Goal: Check status: Check status

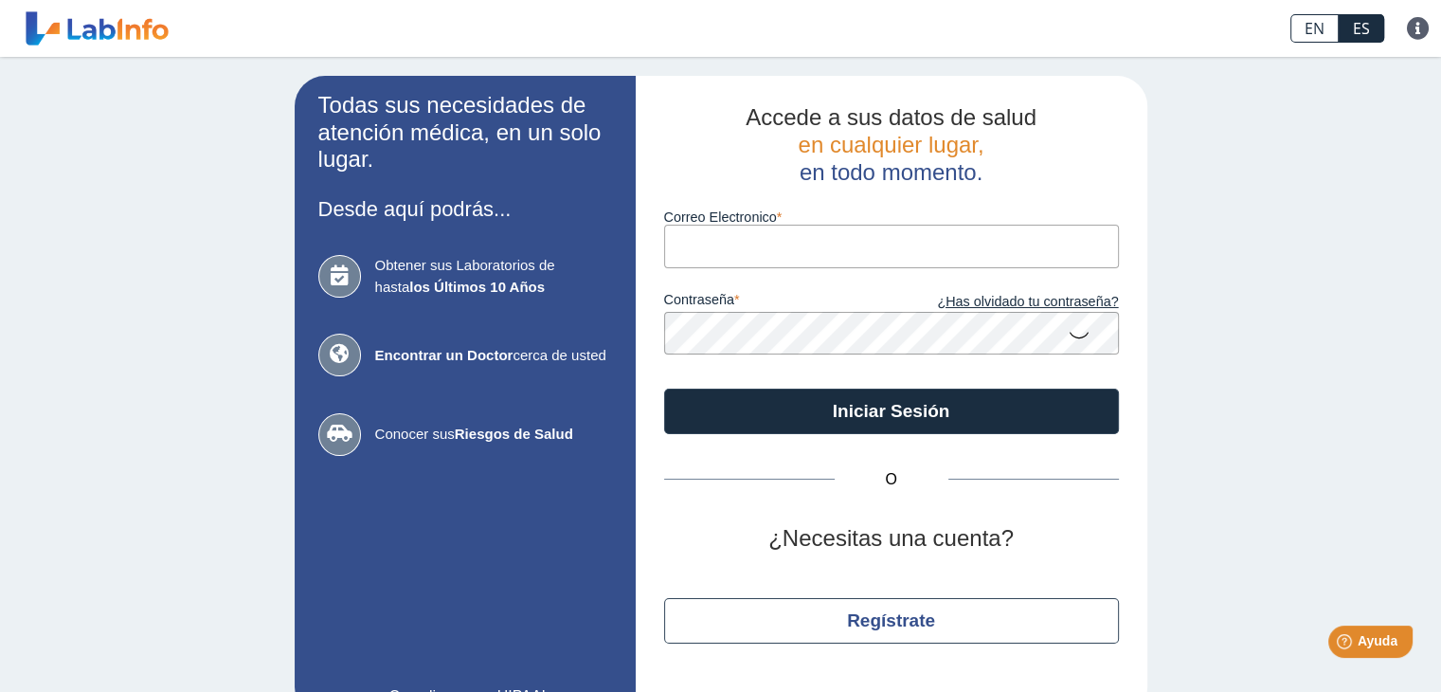
click at [735, 251] on input "Correo Electronico" at bounding box center [891, 246] width 455 height 43
type input "I"
type input "[EMAIL_ADDRESS][DOMAIN_NAME]"
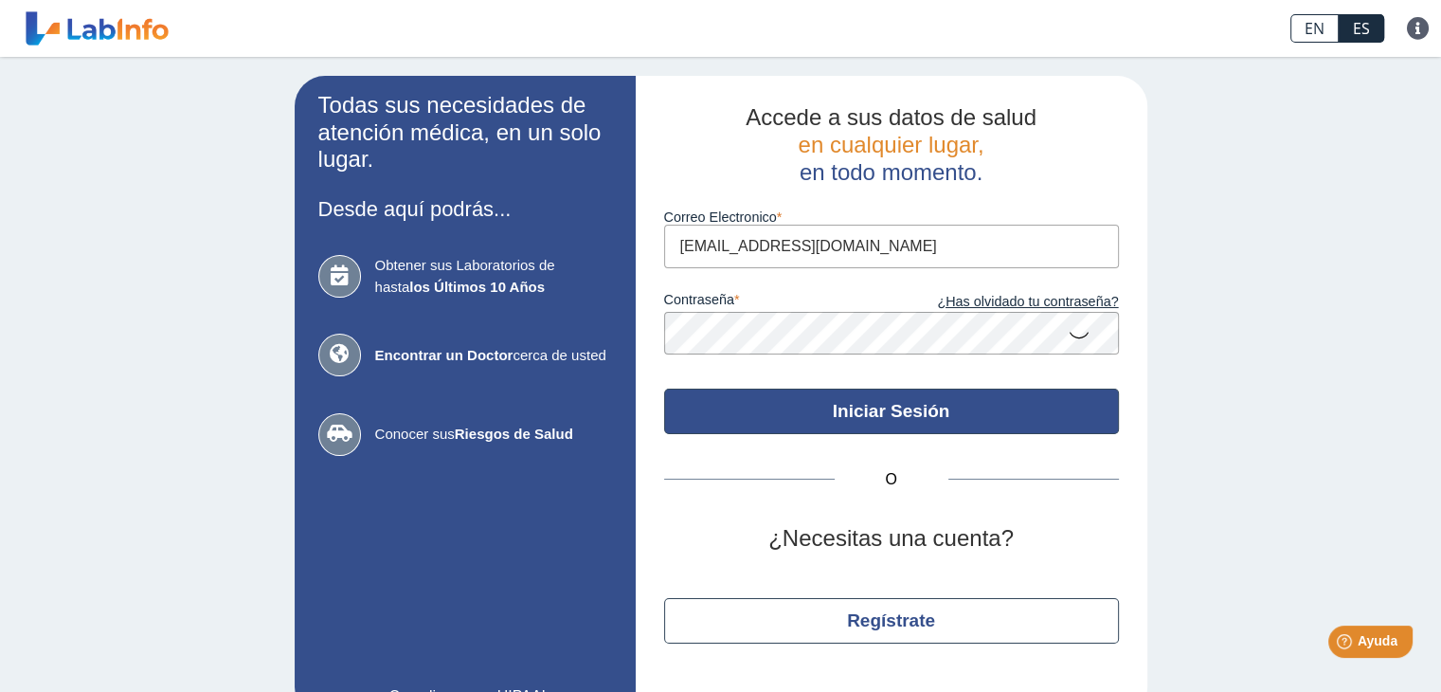
click at [891, 421] on button "Iniciar Sesión" at bounding box center [891, 410] width 455 height 45
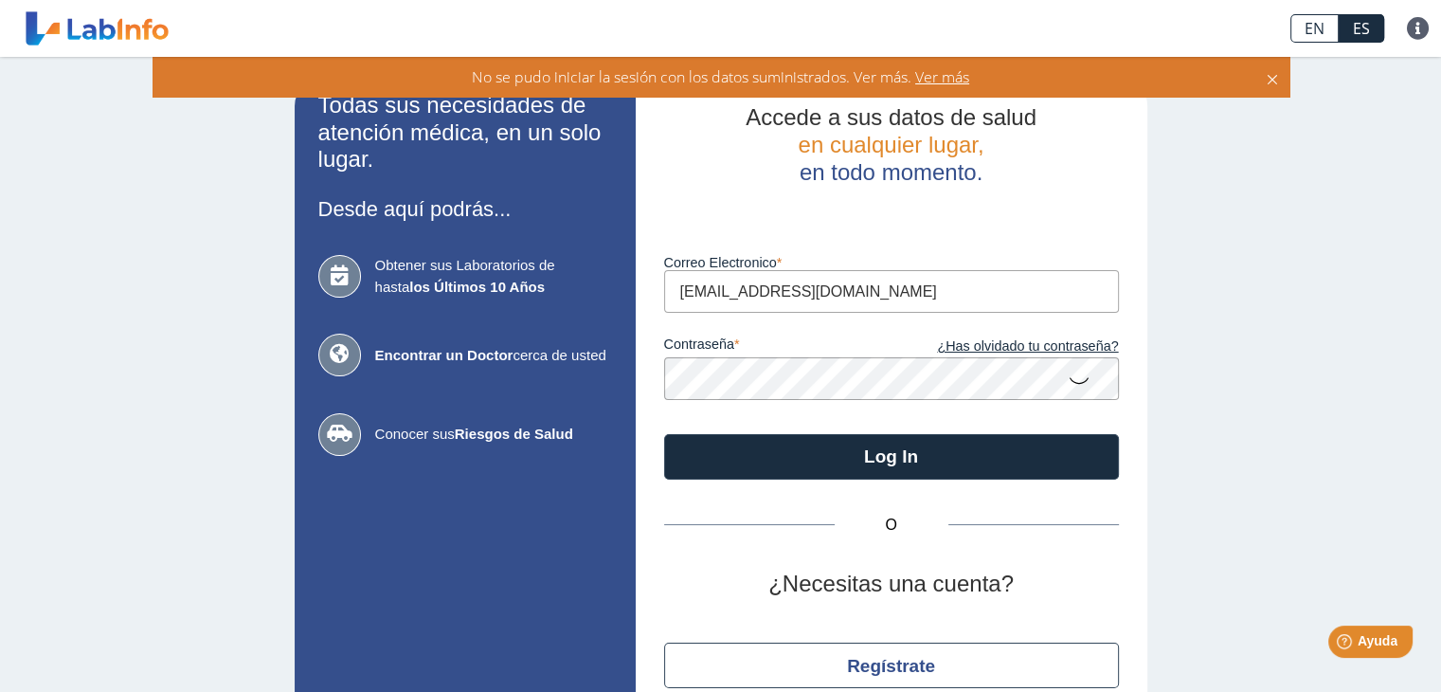
click at [646, 386] on div "Accede a sus datos de salud en cualquier lugar, en todo momento. Luego de vario…" at bounding box center [892, 419] width 512 height 686
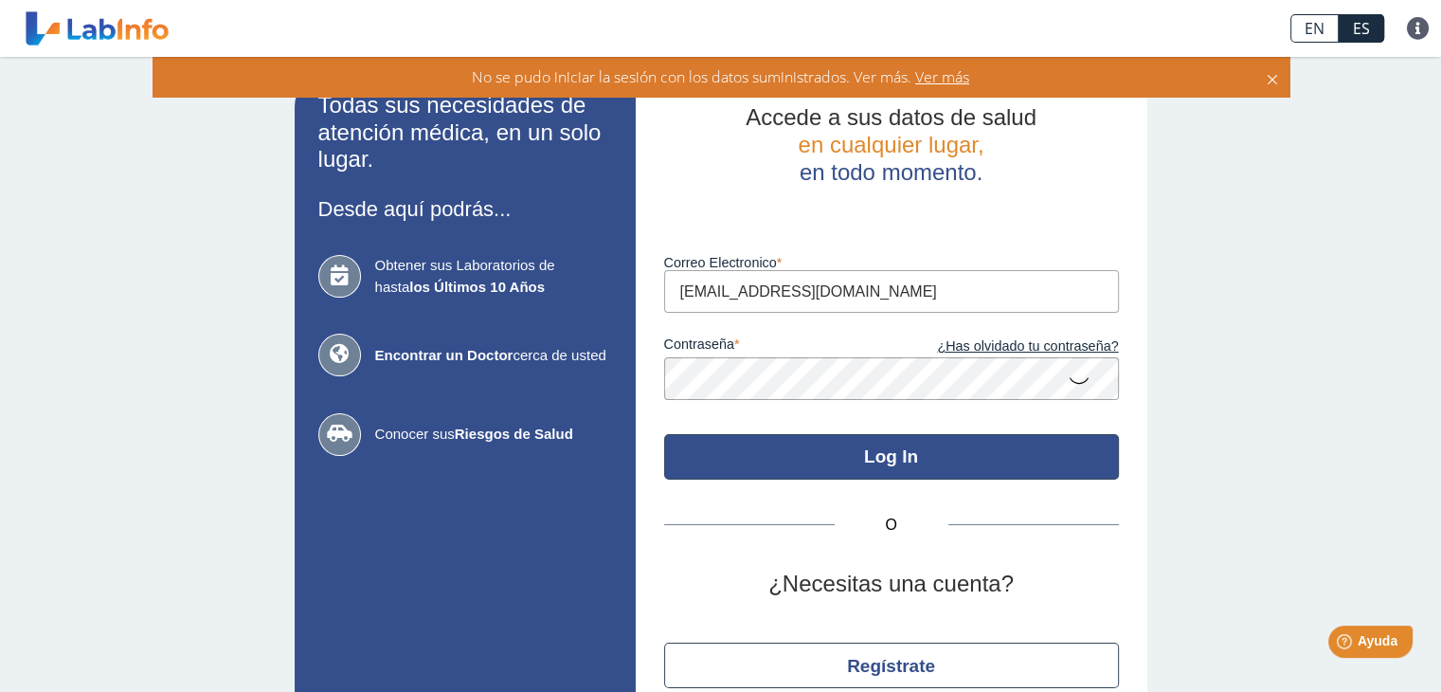
click at [829, 466] on button "Log In" at bounding box center [891, 456] width 455 height 45
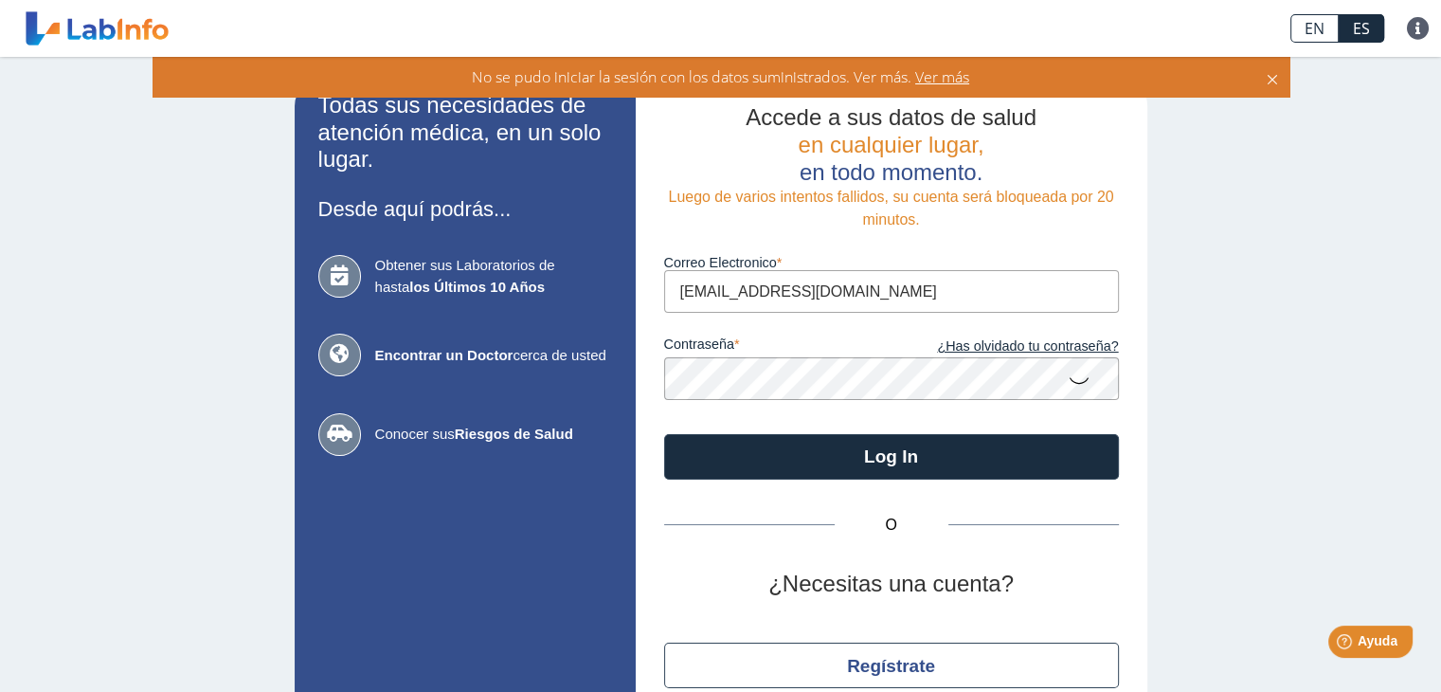
click at [664, 434] on button "Log In" at bounding box center [891, 456] width 455 height 45
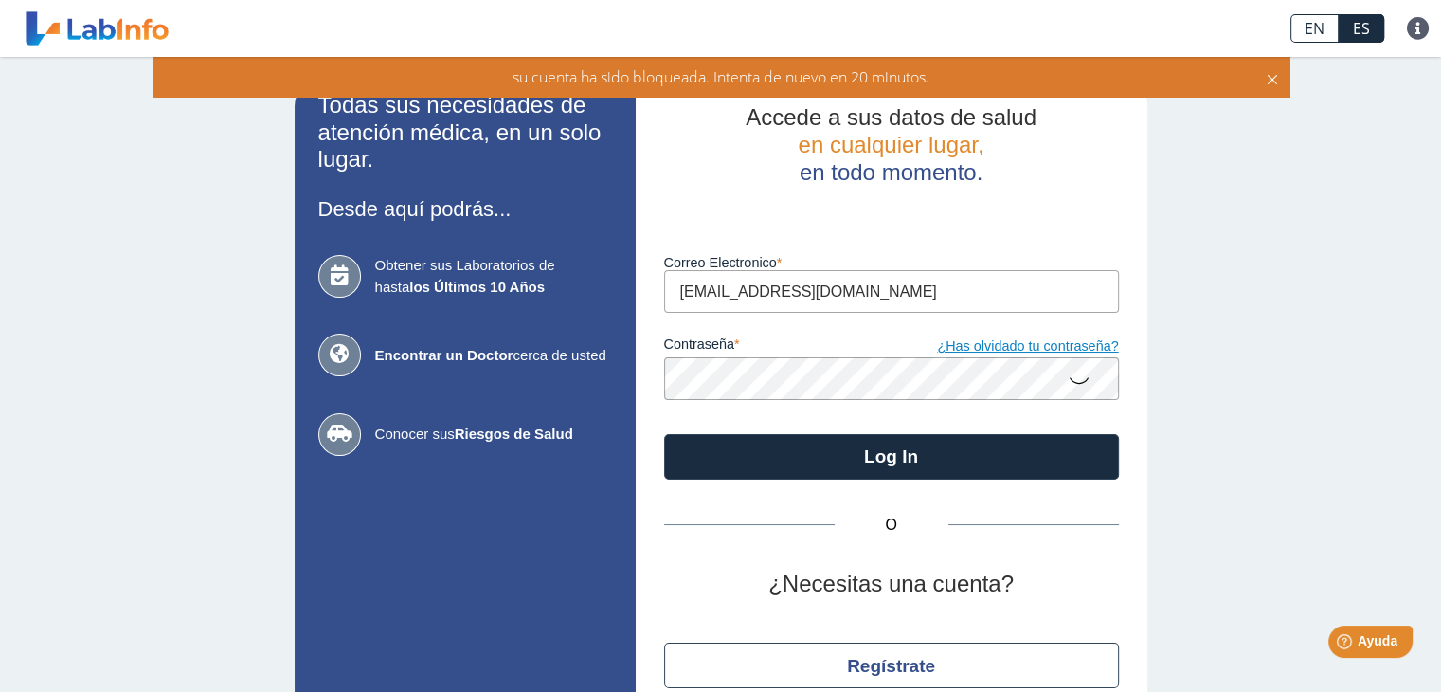
click at [1019, 352] on link "¿Has olvidado tu contraseña?" at bounding box center [1005, 346] width 227 height 21
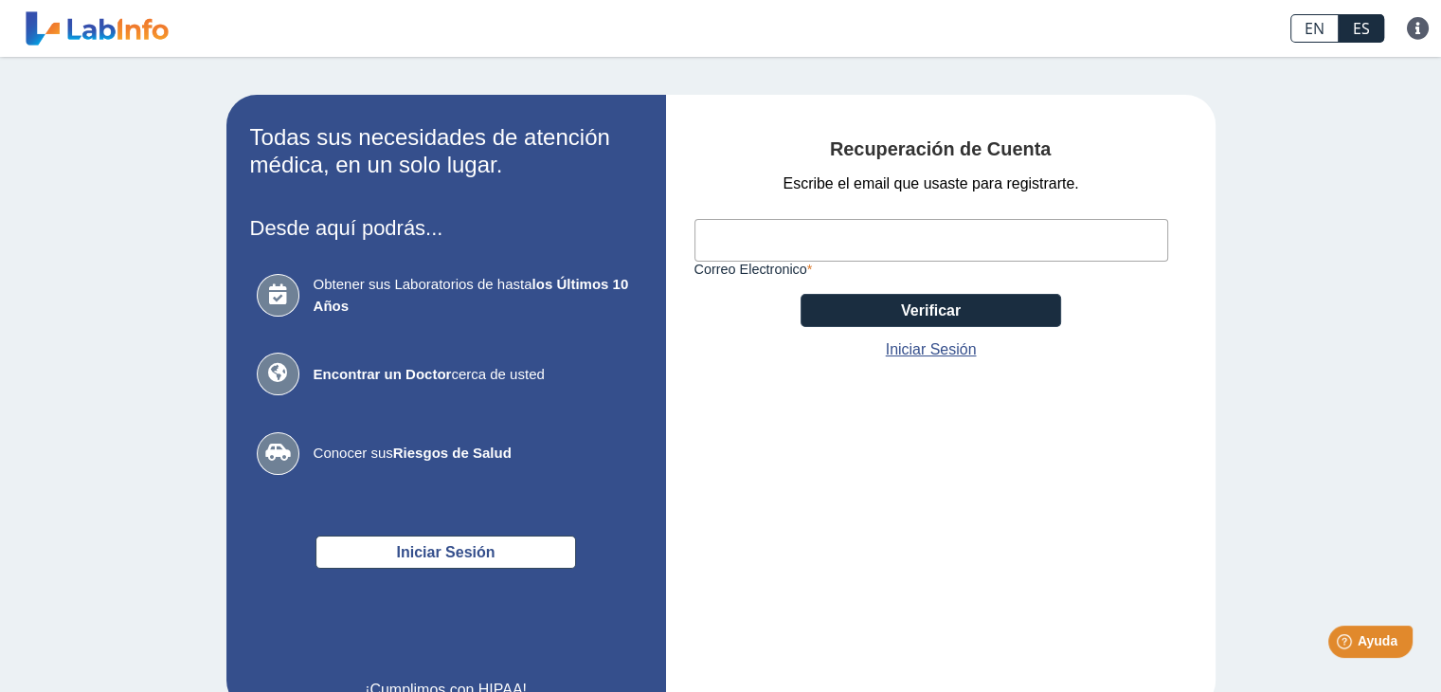
click at [767, 240] on input "Correo Electronico" at bounding box center [931, 240] width 474 height 43
type input "I_FIGUEROA72@HOTMAIL.COM"
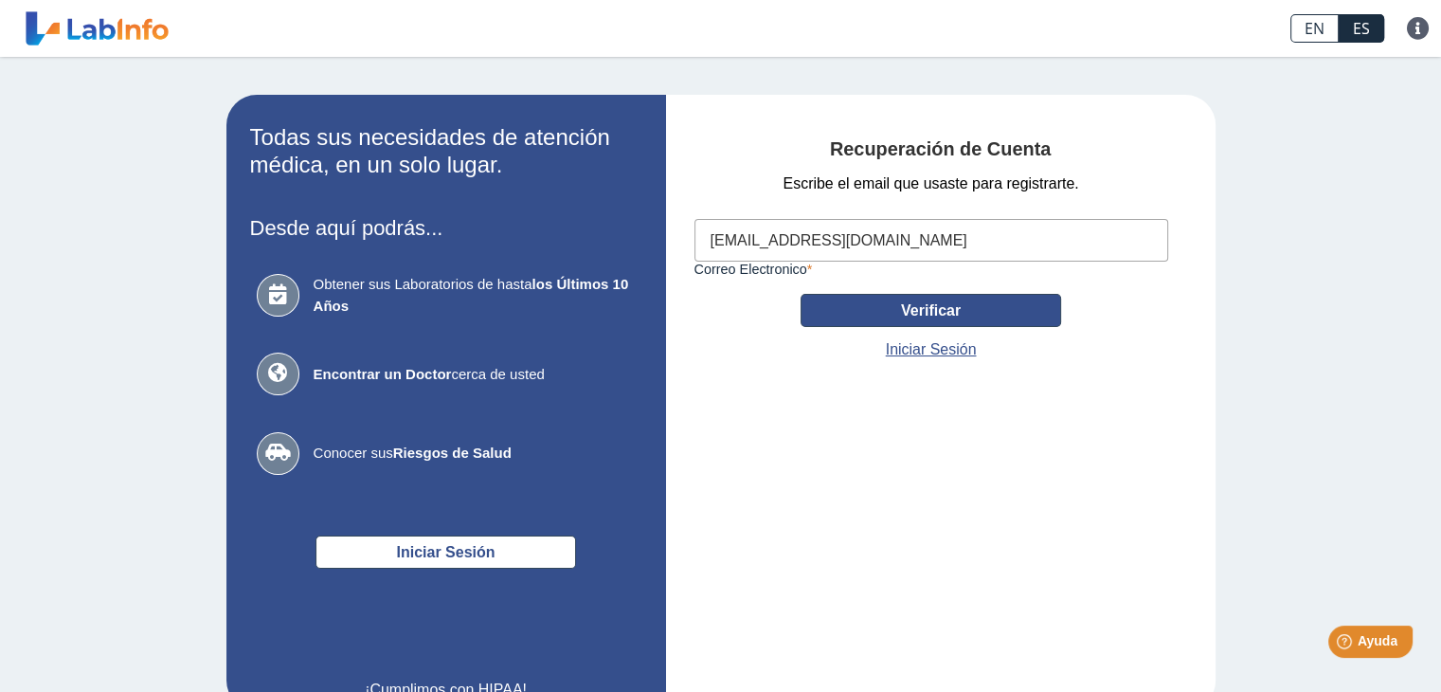
click at [967, 315] on button "Verificar" at bounding box center [931, 310] width 261 height 33
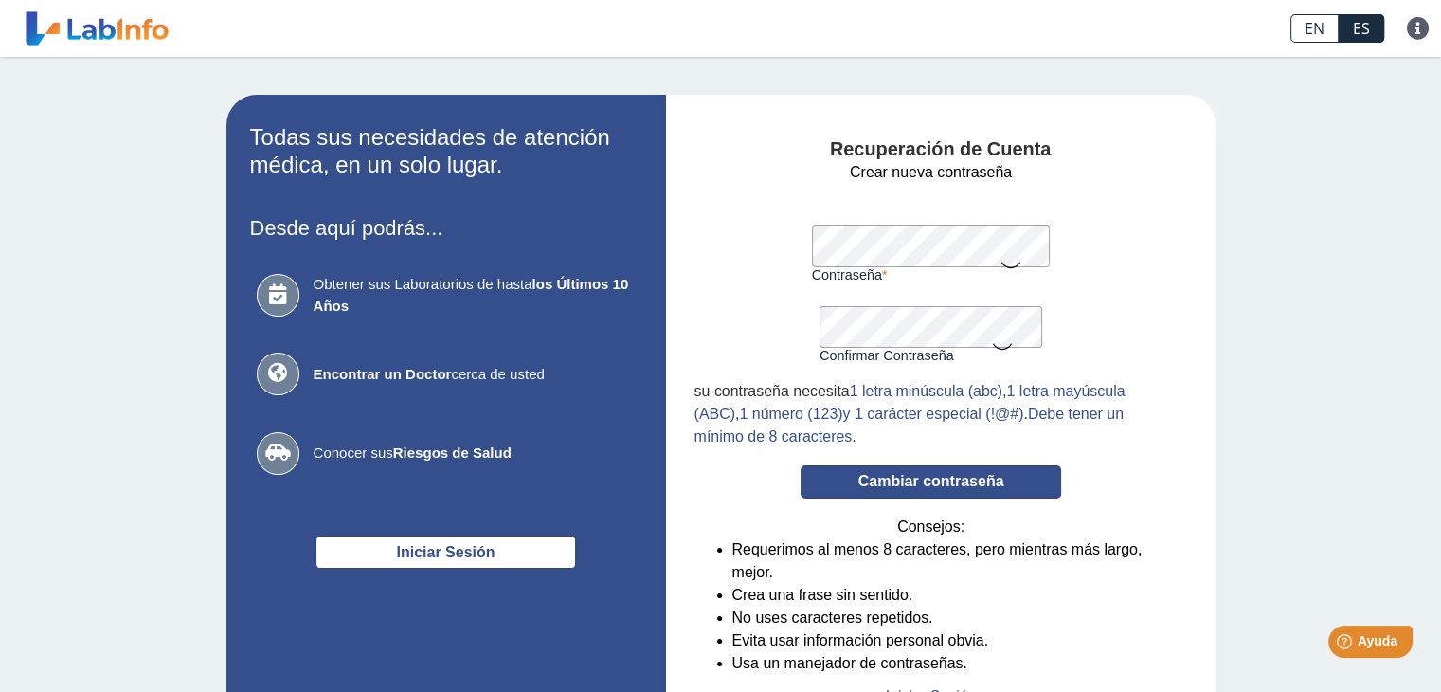
click at [914, 479] on button "Cambiar contraseña" at bounding box center [931, 481] width 261 height 33
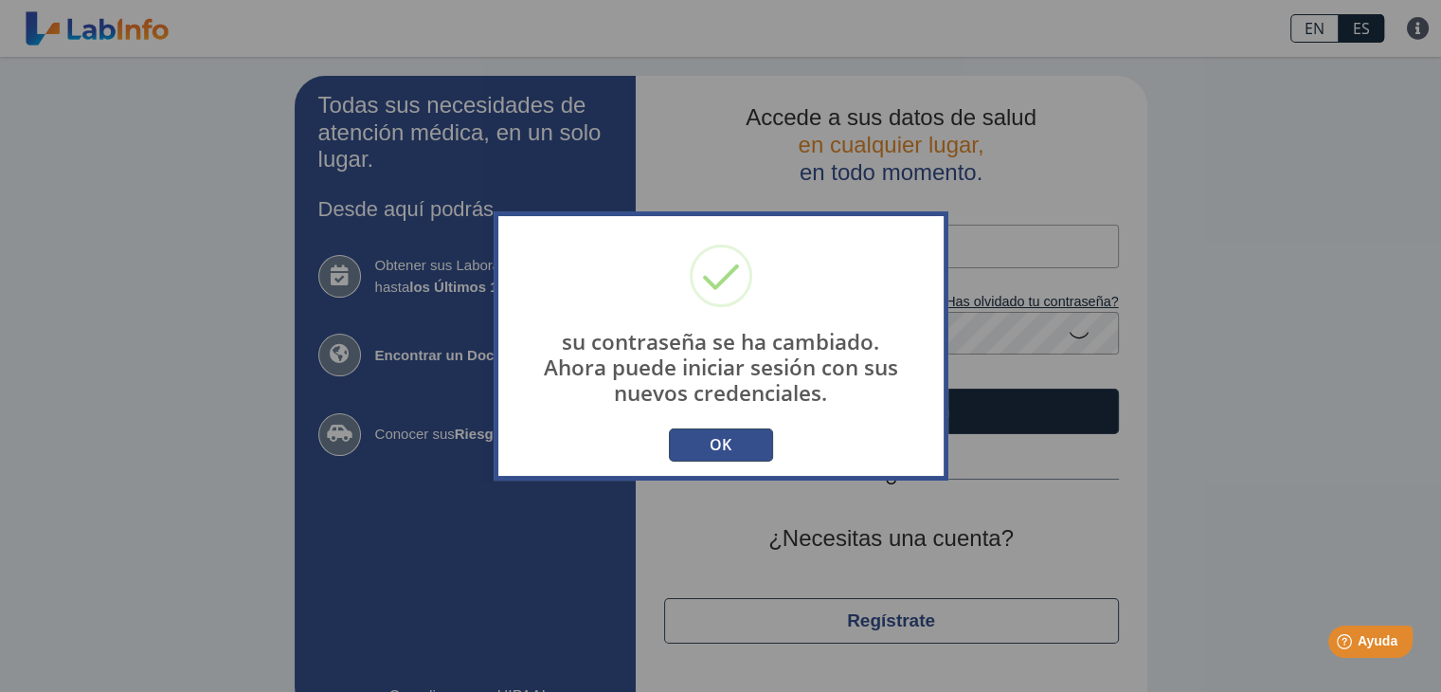
click at [735, 439] on button "OK" at bounding box center [721, 444] width 104 height 33
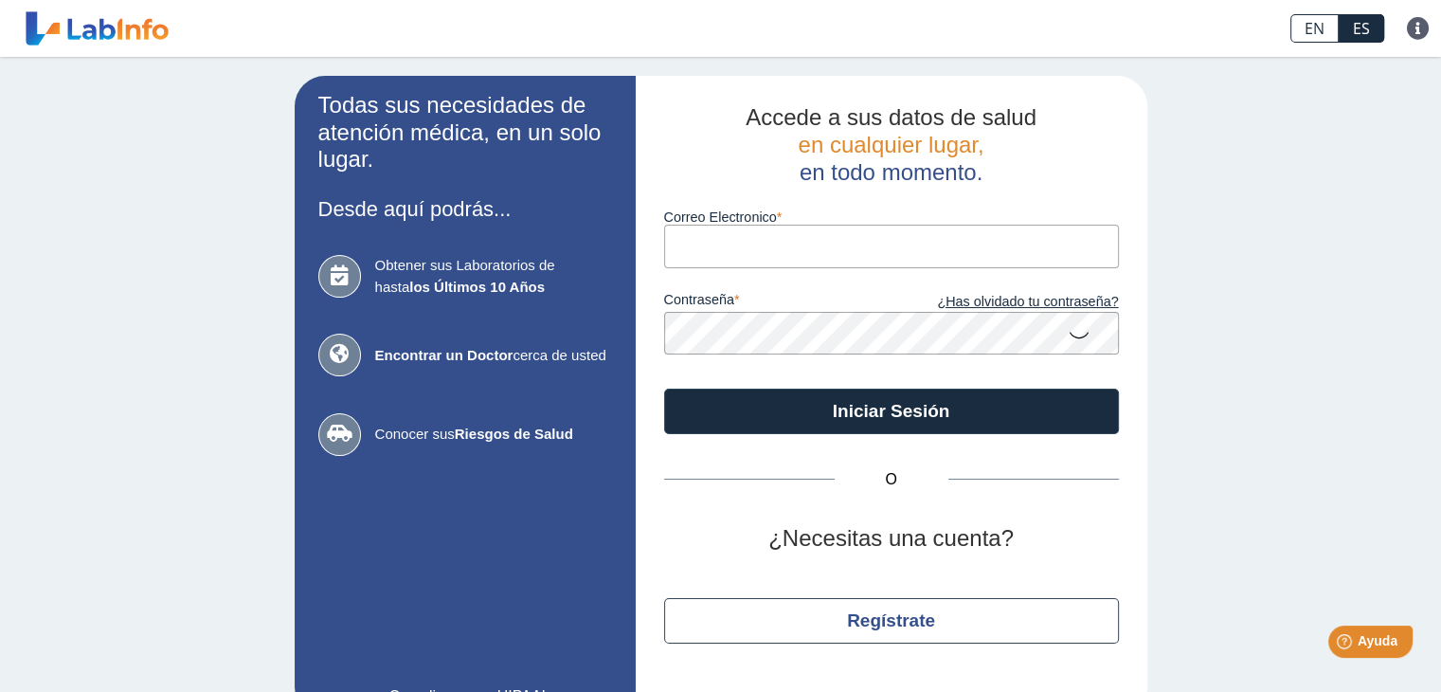
click at [731, 255] on input "Correo Electronico" at bounding box center [891, 246] width 455 height 43
type input "[EMAIL_ADDRESS][DOMAIN_NAME]"
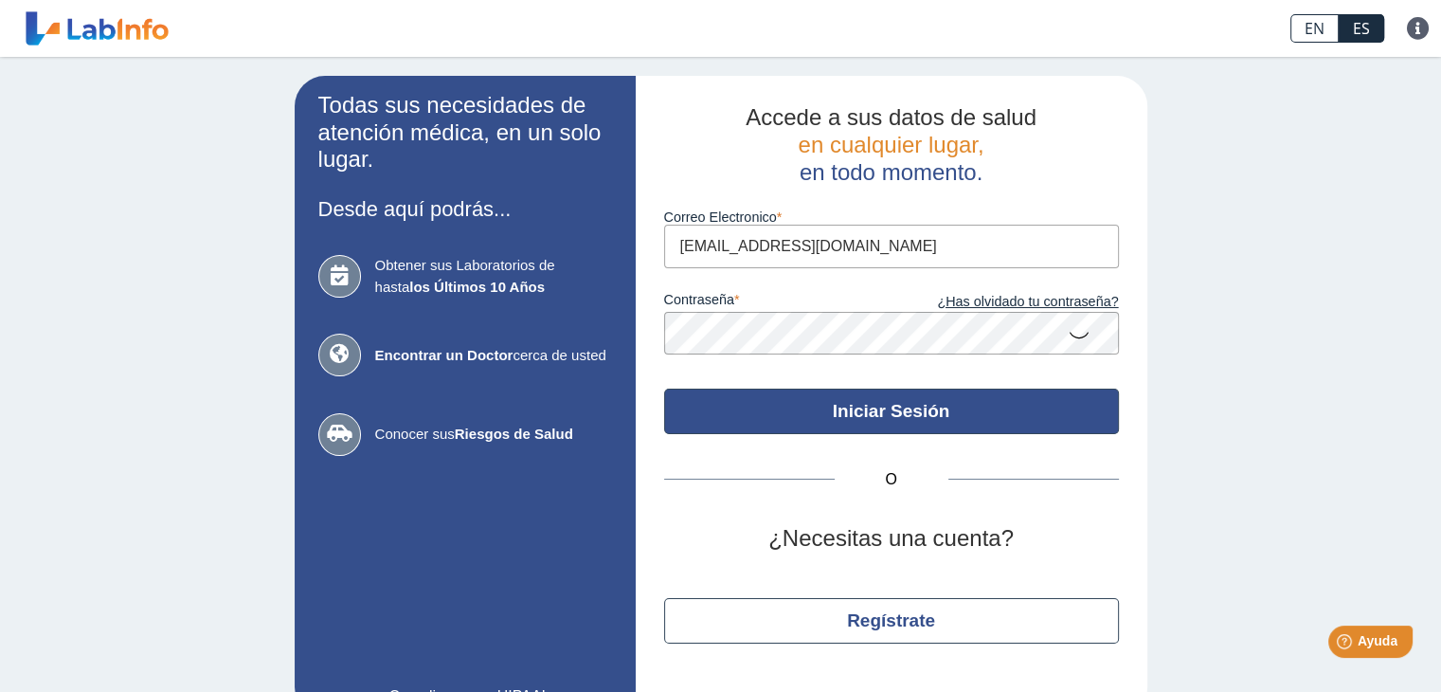
click at [852, 416] on button "Iniciar Sesión" at bounding box center [891, 410] width 455 height 45
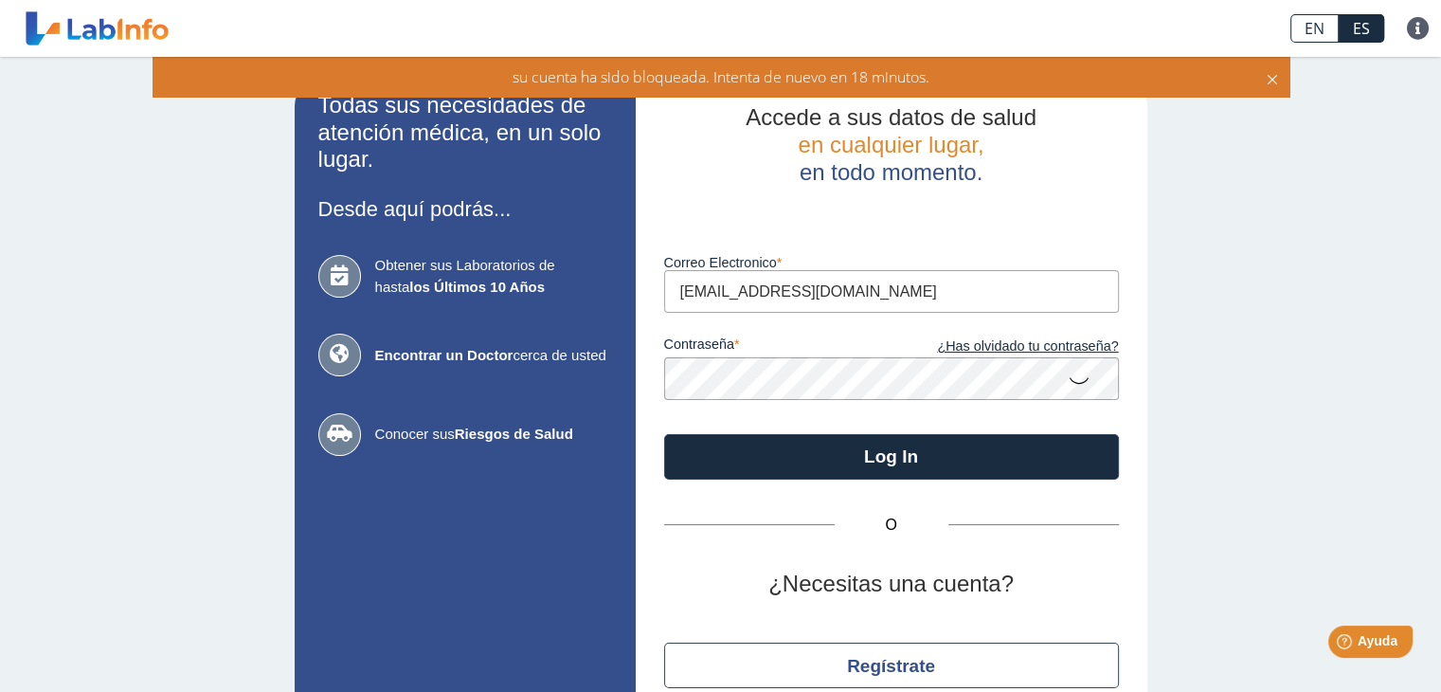
click at [1073, 378] on icon at bounding box center [1079, 379] width 23 height 37
click at [622, 396] on app-login "Todas sus necesidades de atención médica, en un solo lugar. Desde aquí podrás..…" at bounding box center [721, 419] width 853 height 686
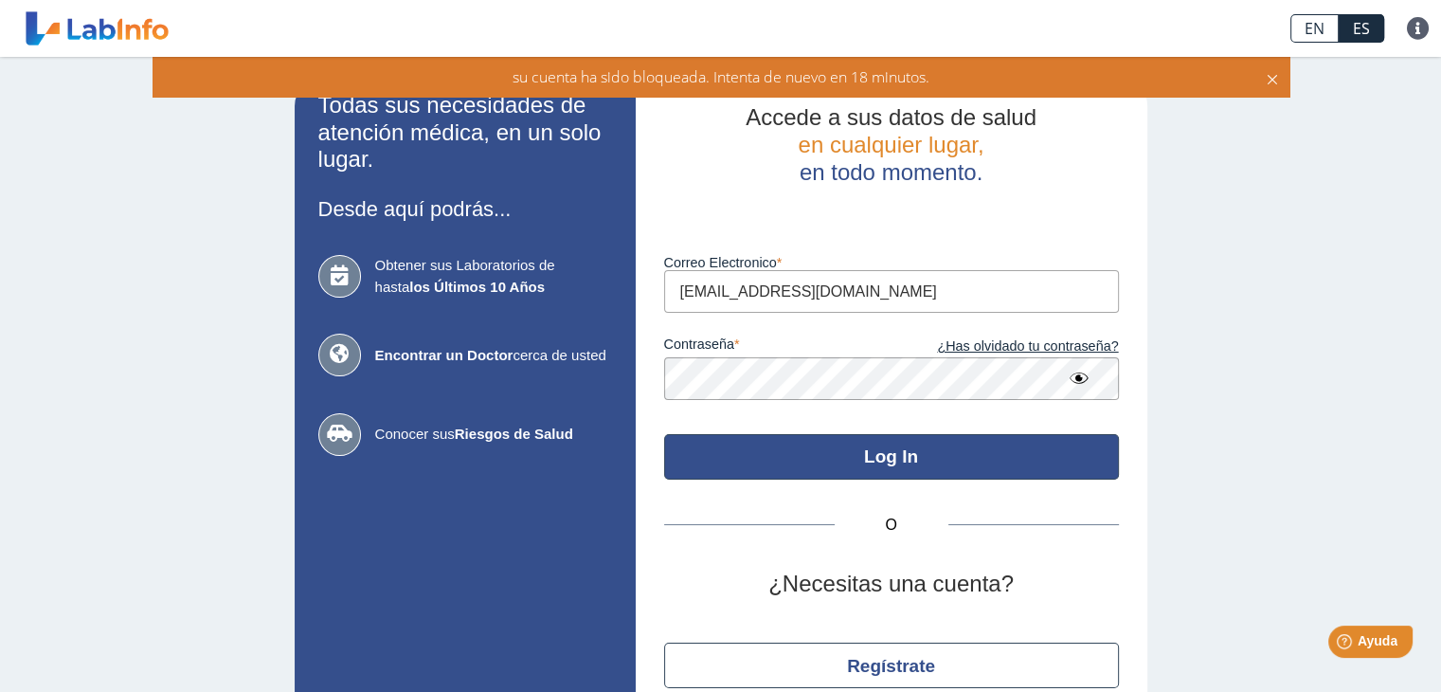
click at [860, 449] on button "Log In" at bounding box center [891, 456] width 455 height 45
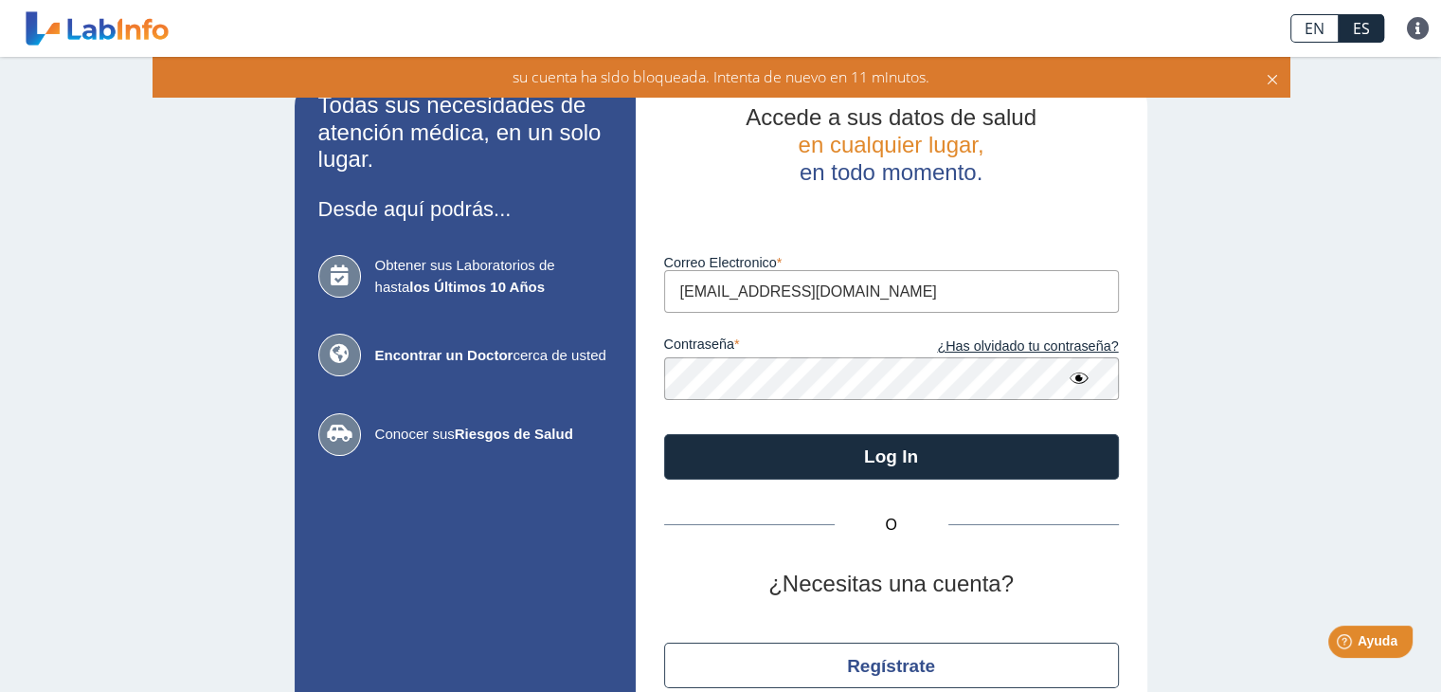
click at [1272, 80] on icon at bounding box center [1272, 76] width 15 height 21
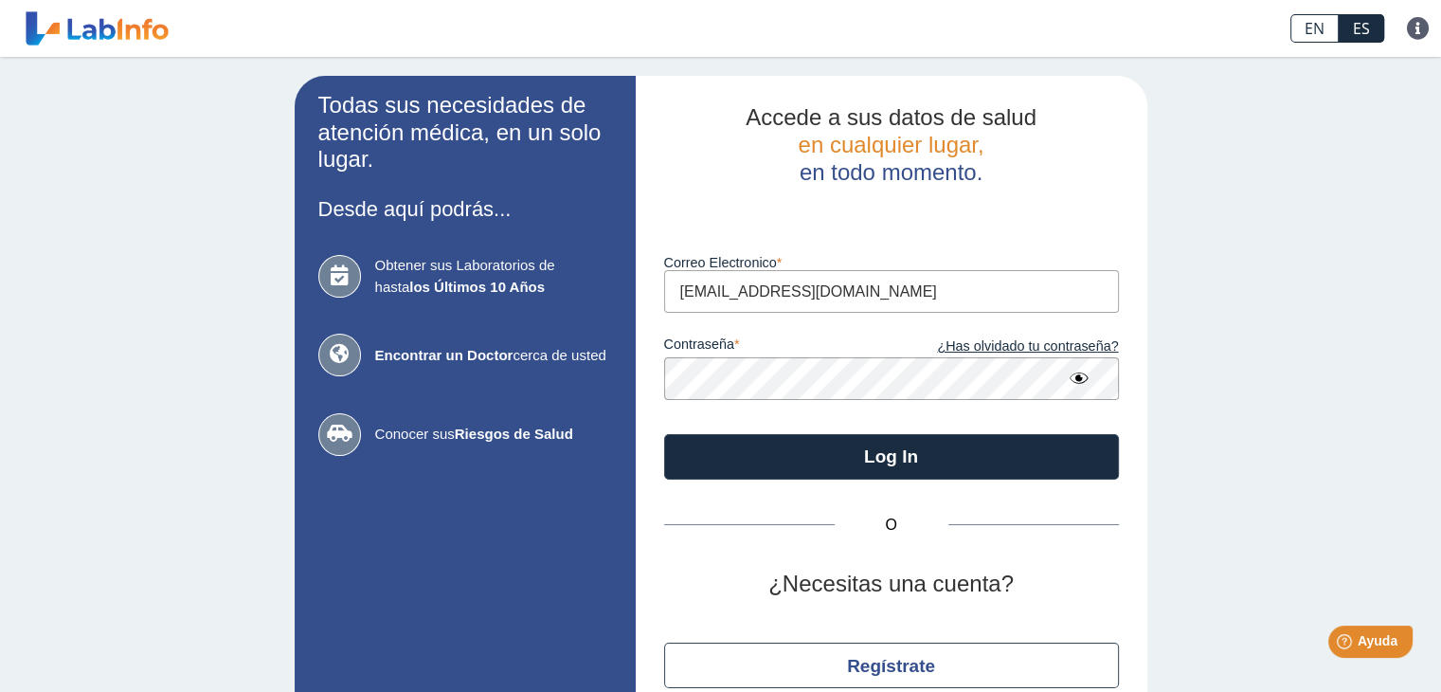
click at [591, 380] on app-login "Todas sus necesidades de atención médica, en un solo lugar. Desde aquí podrás..…" at bounding box center [721, 419] width 853 height 686
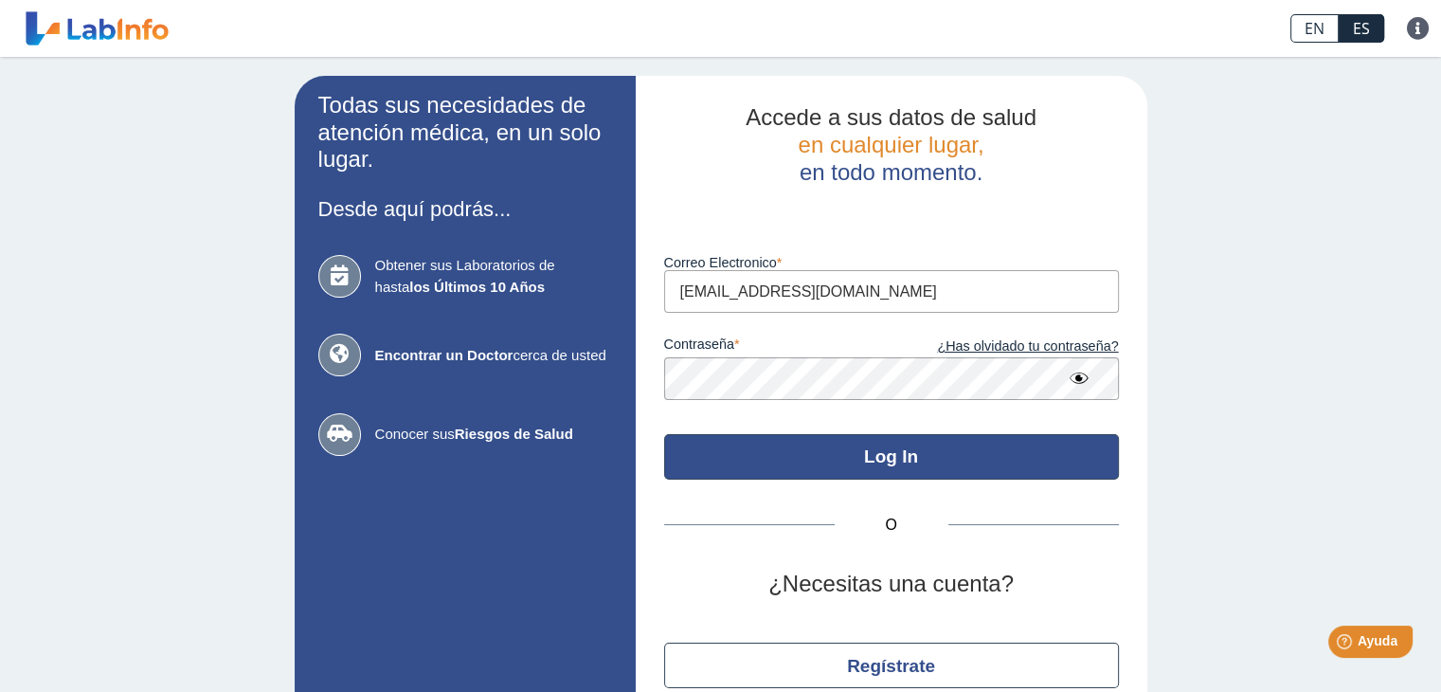
click at [818, 464] on button "Log In" at bounding box center [891, 456] width 455 height 45
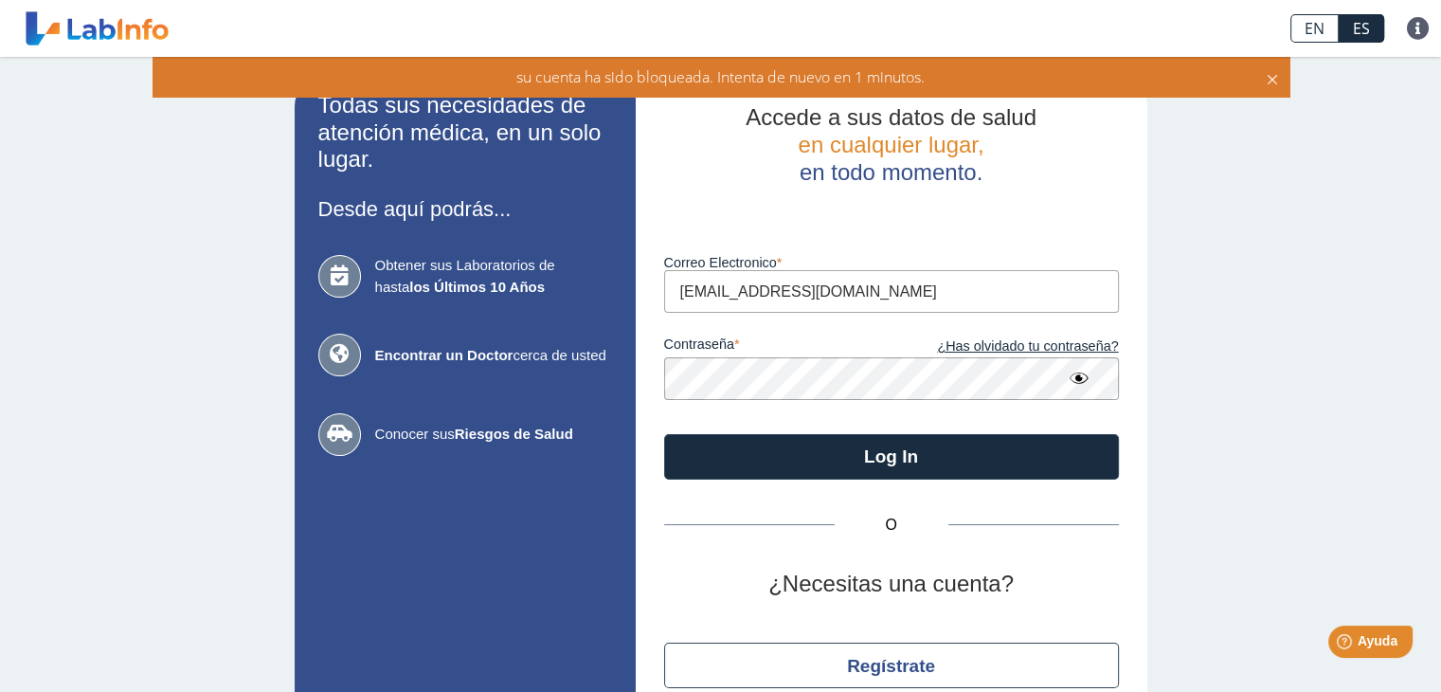
click at [1275, 77] on icon at bounding box center [1272, 76] width 15 height 21
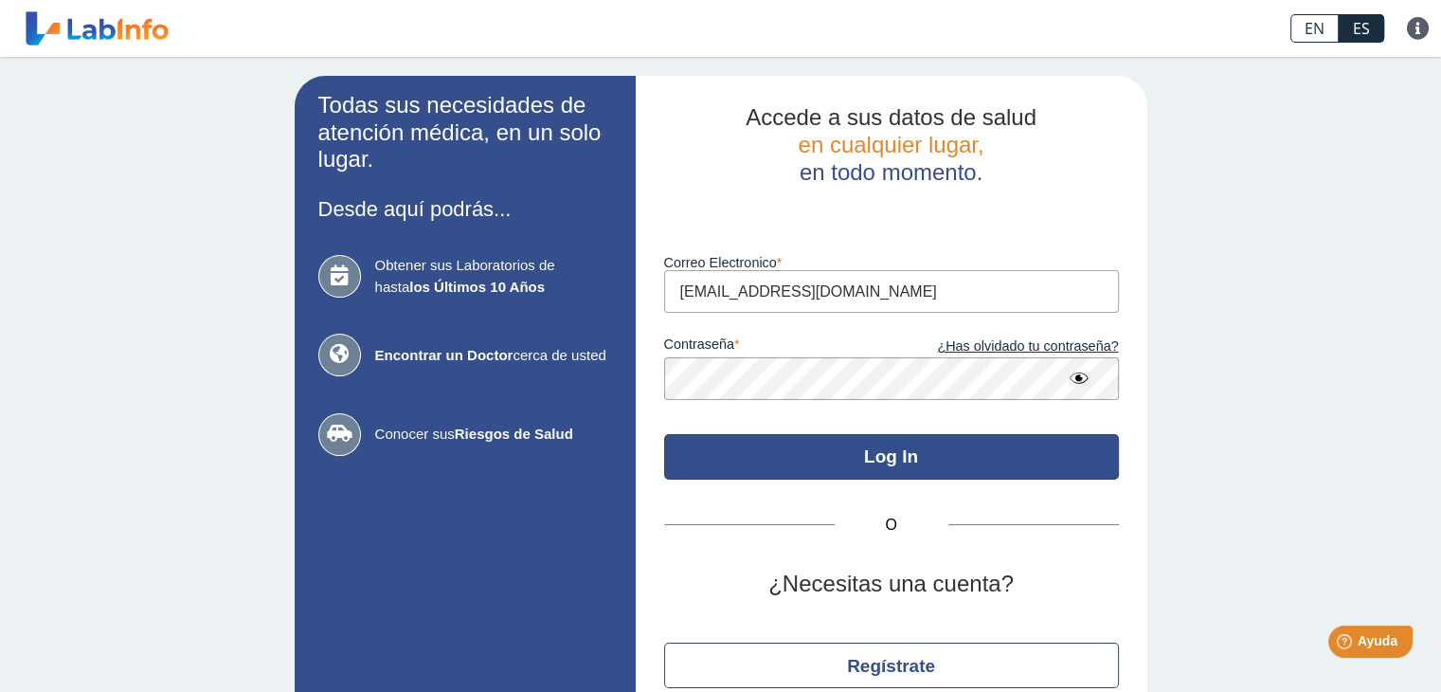
click at [842, 469] on button "Log In" at bounding box center [891, 456] width 455 height 45
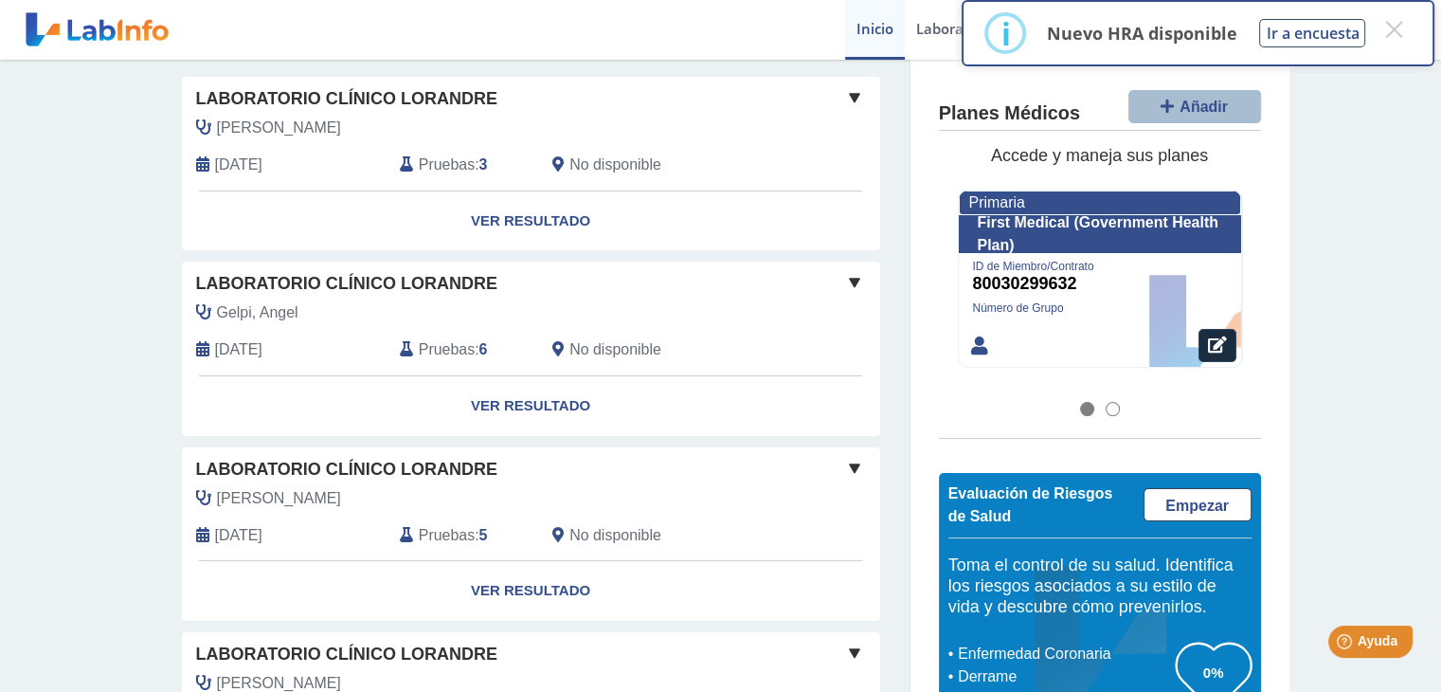
scroll to position [284, 0]
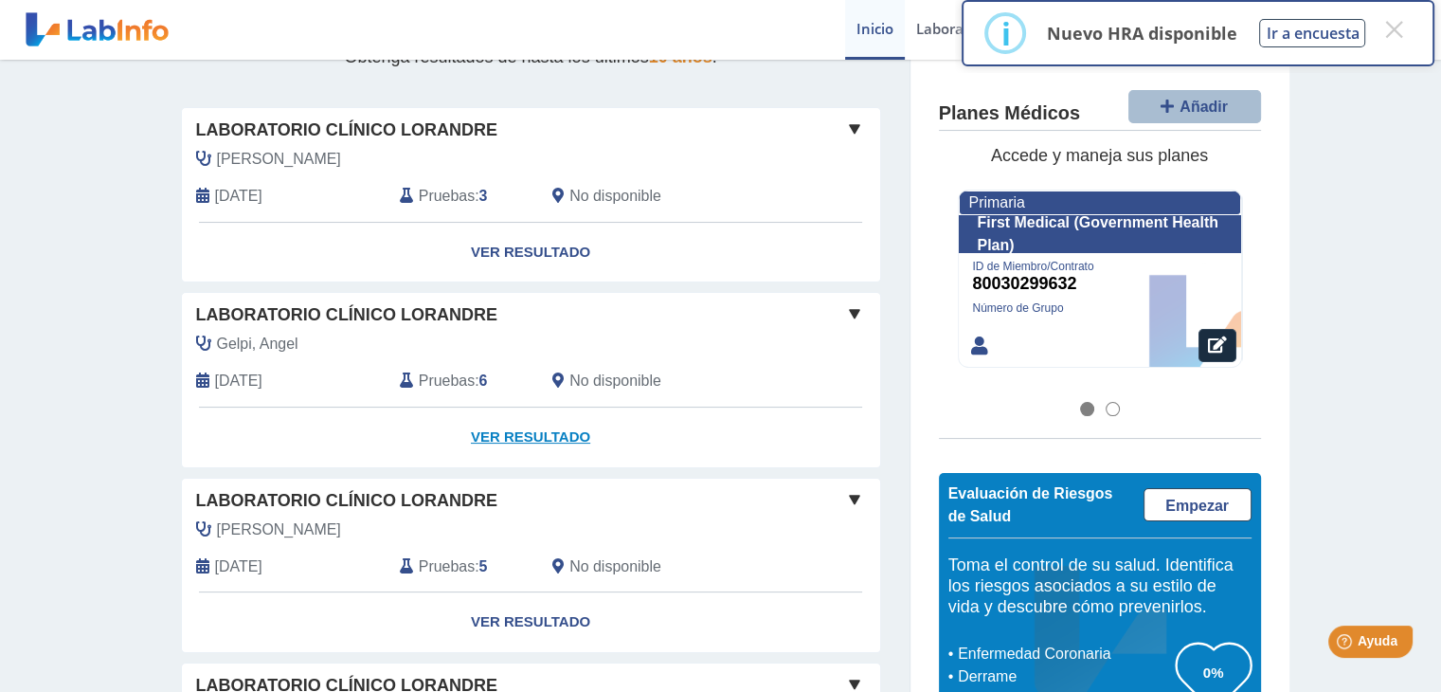
click at [518, 433] on link "Ver Resultado" at bounding box center [531, 437] width 698 height 60
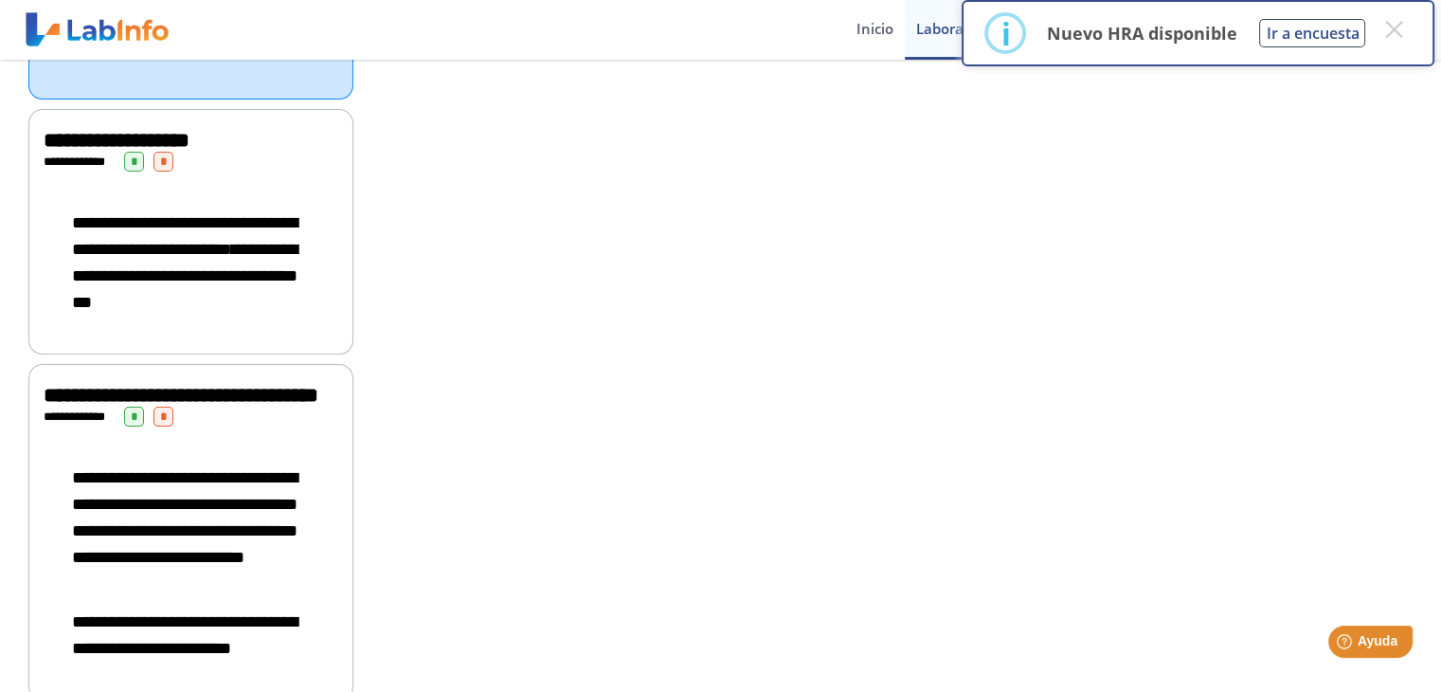
scroll to position [379, 0]
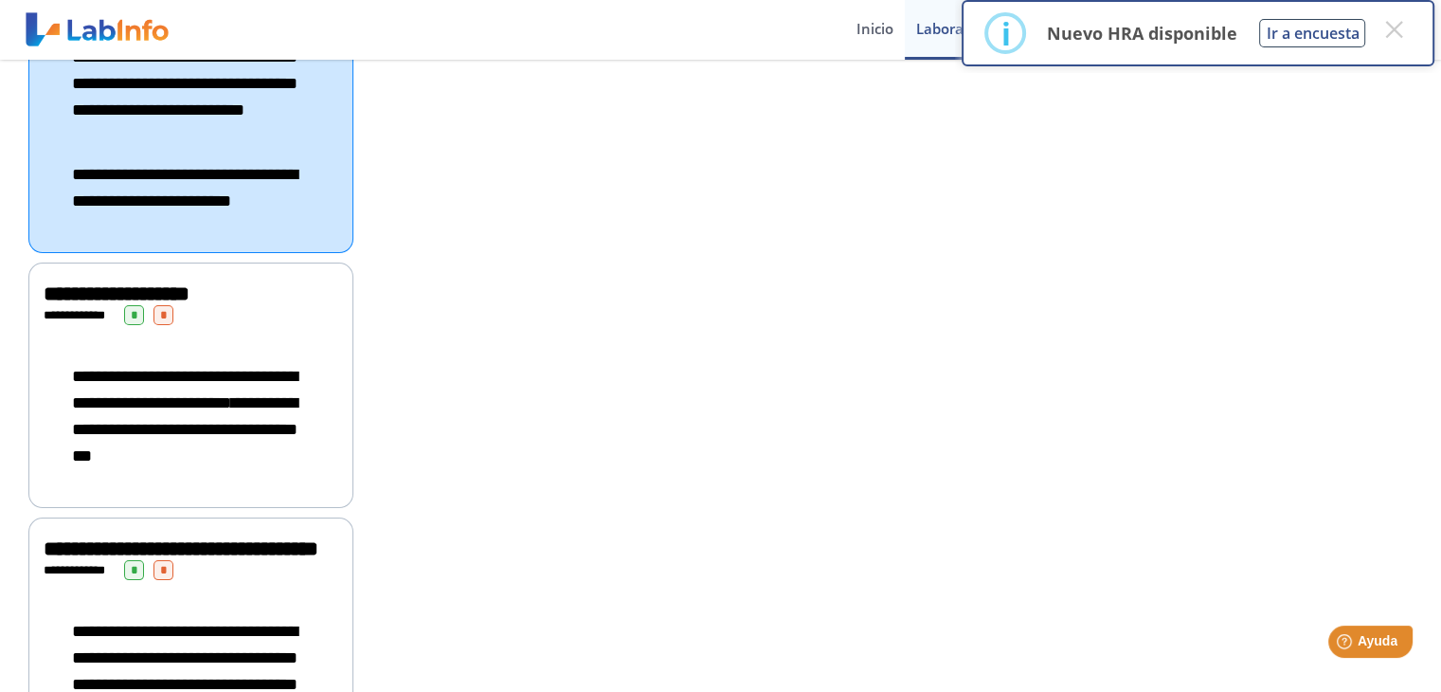
click at [125, 304] on span "**********" at bounding box center [117, 293] width 146 height 21
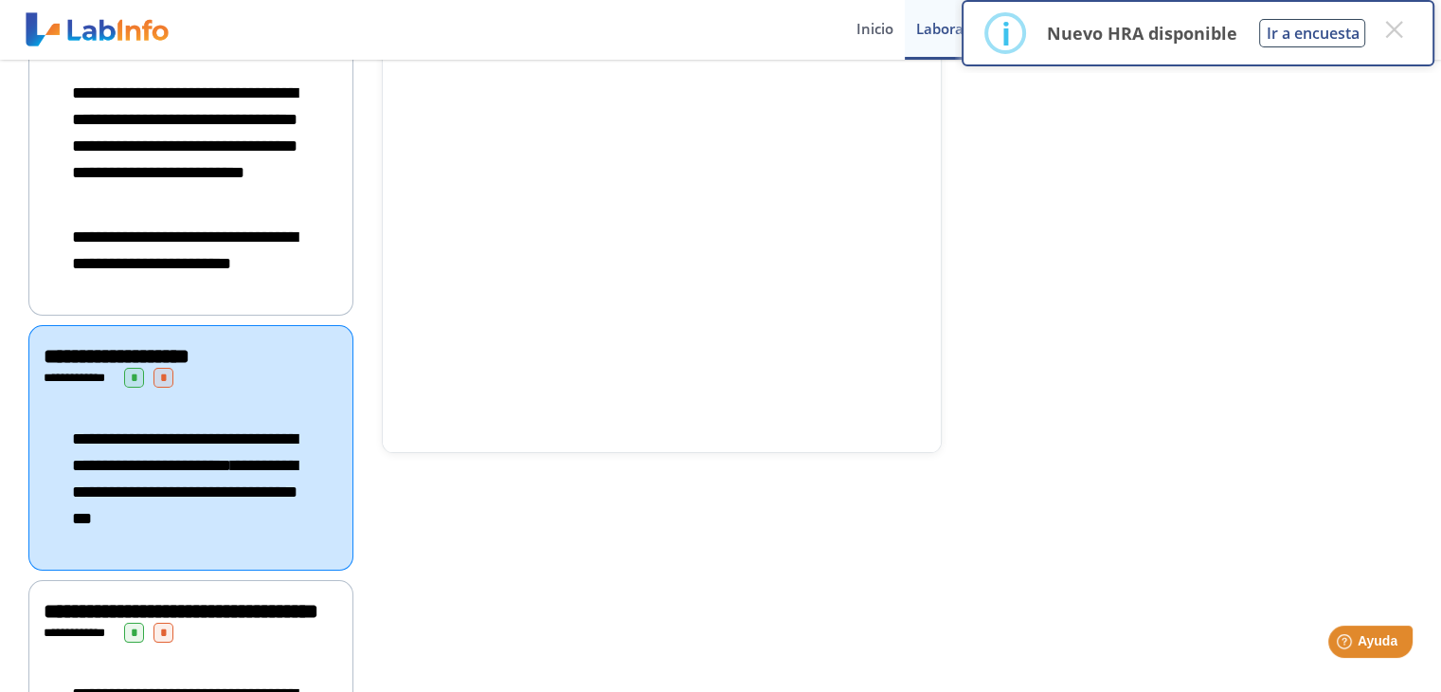
scroll to position [284, 0]
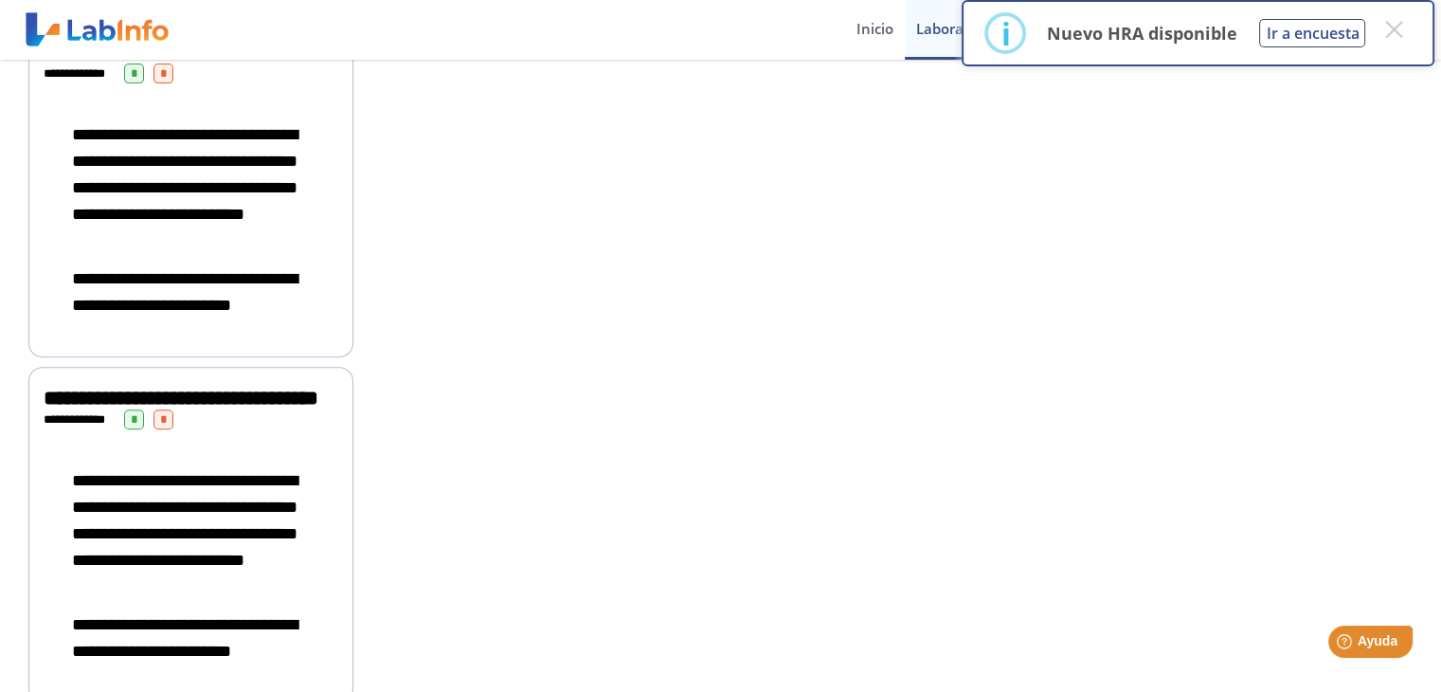
scroll to position [697, 0]
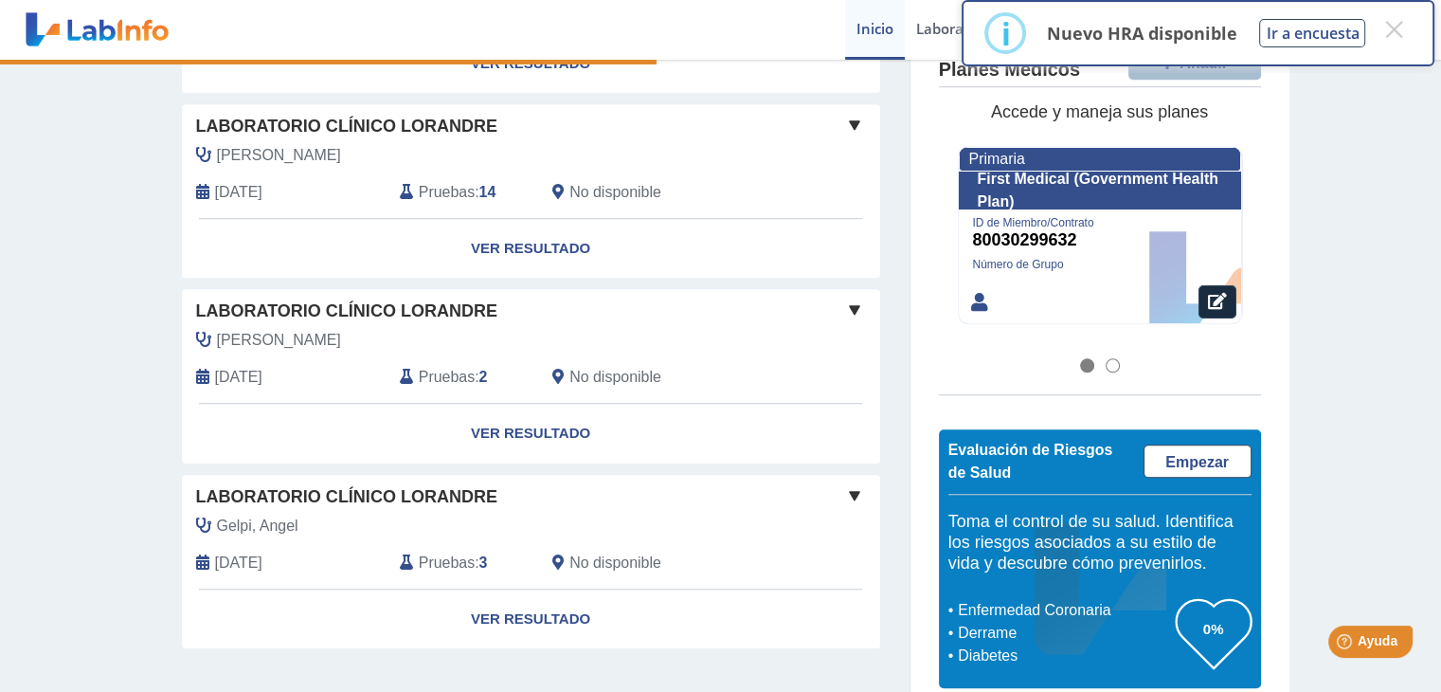
scroll to position [1419, 0]
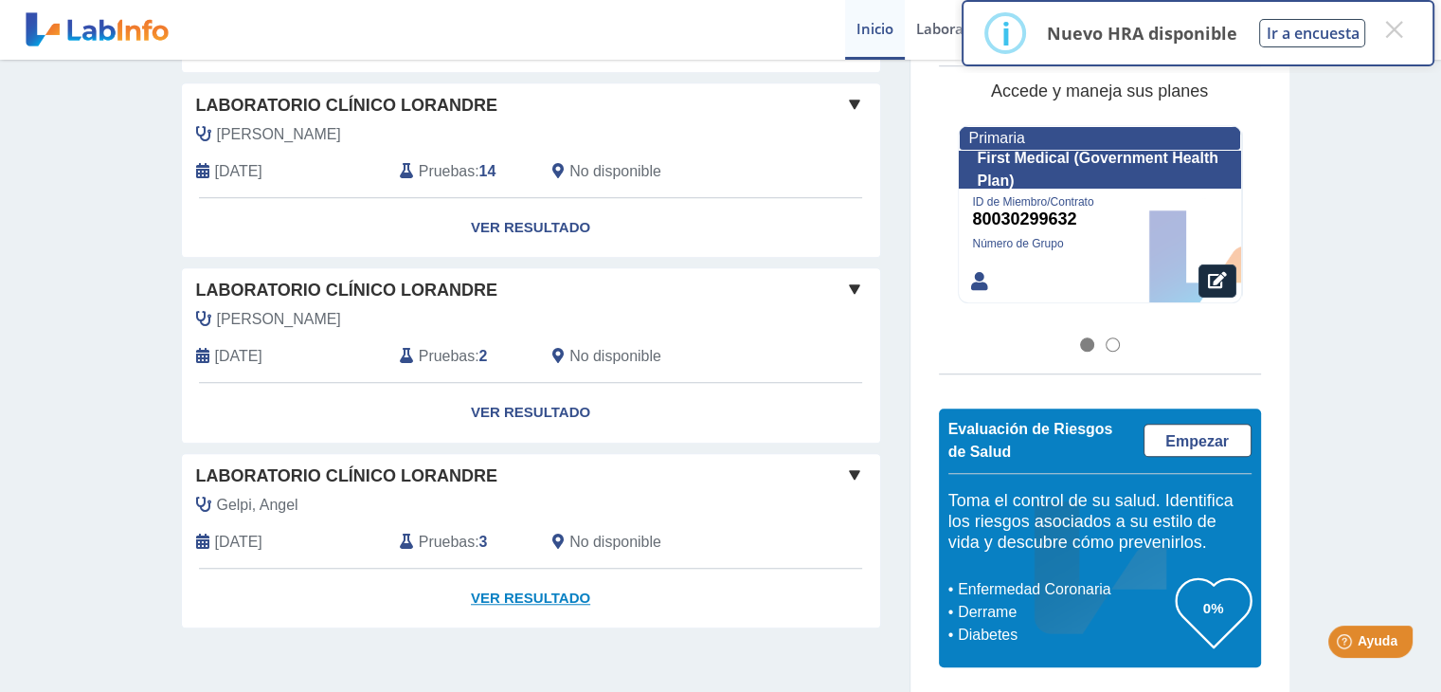
click at [459, 568] on link "Ver Resultado" at bounding box center [531, 598] width 698 height 60
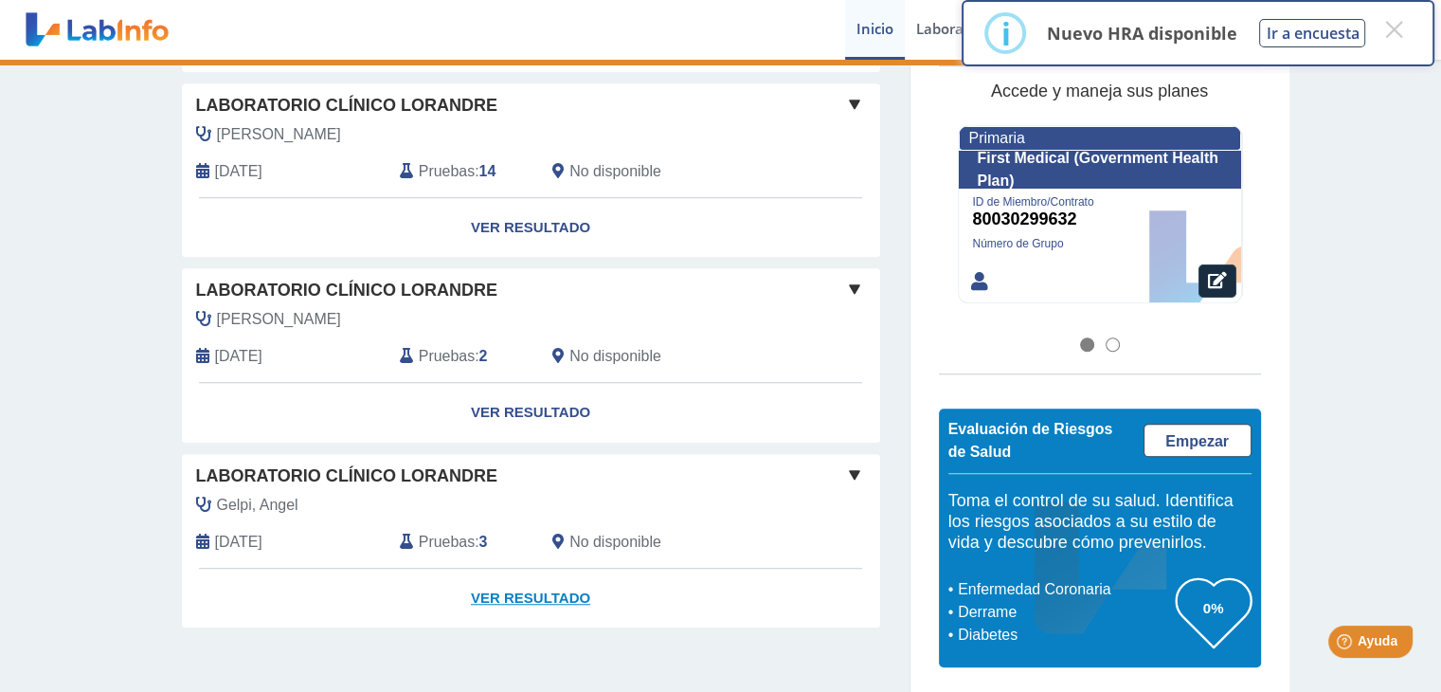
click at [500, 583] on link "Ver Resultado" at bounding box center [531, 598] width 698 height 60
click at [395, 478] on span "Laboratorio Clínico Lorandre" at bounding box center [346, 476] width 301 height 26
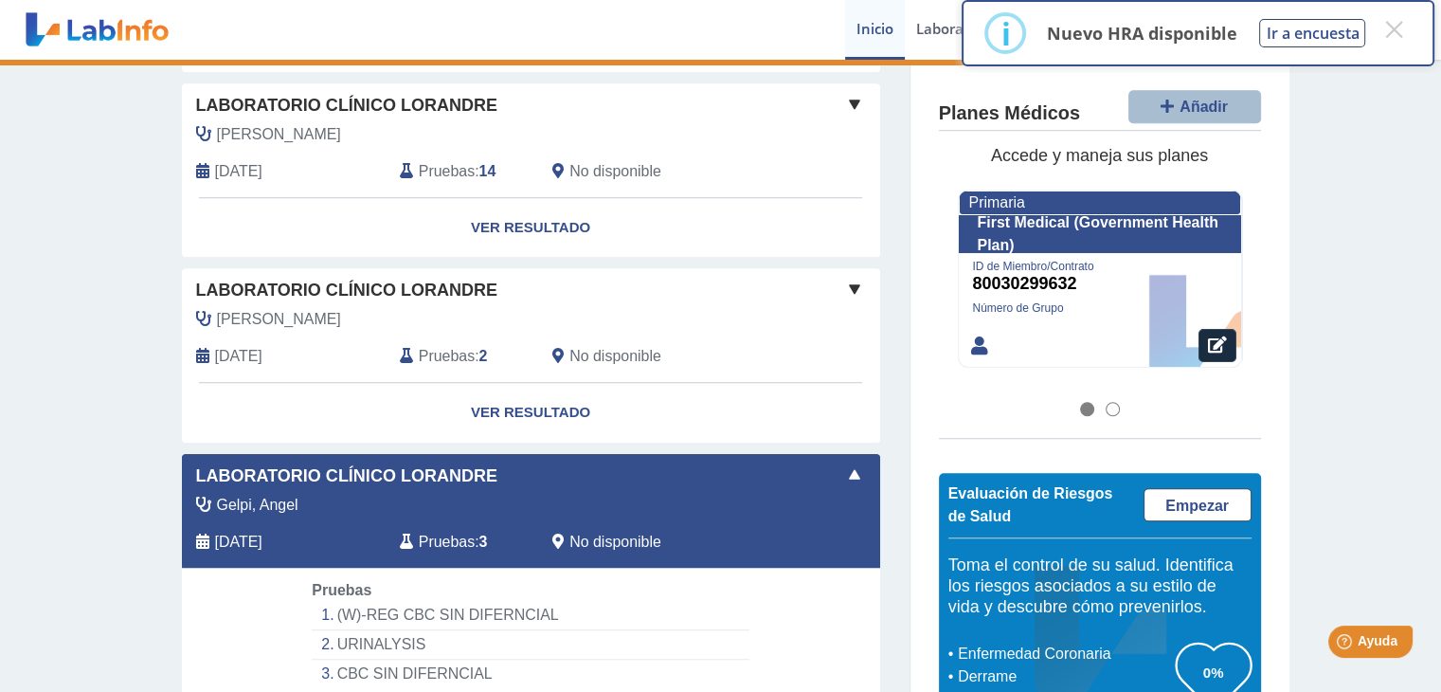
scroll to position [1551, 0]
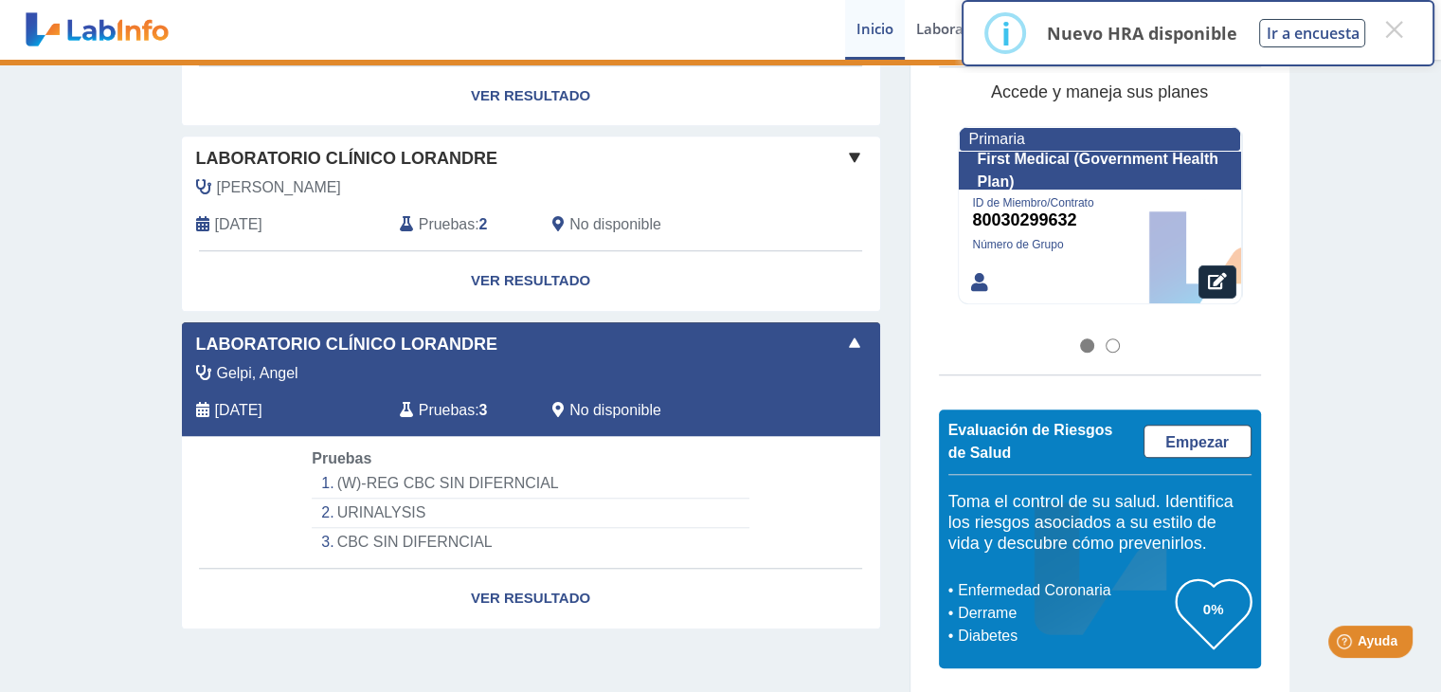
click at [850, 334] on span at bounding box center [854, 343] width 23 height 23
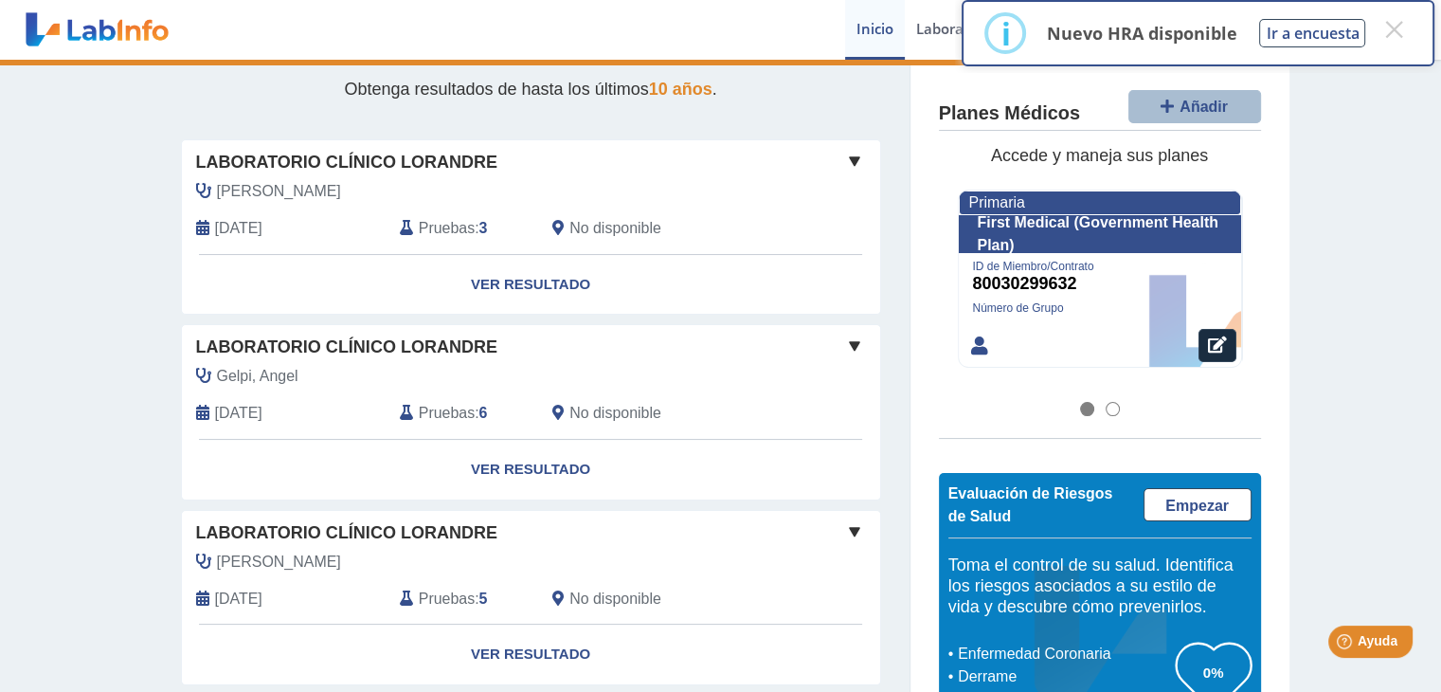
scroll to position [188, 0]
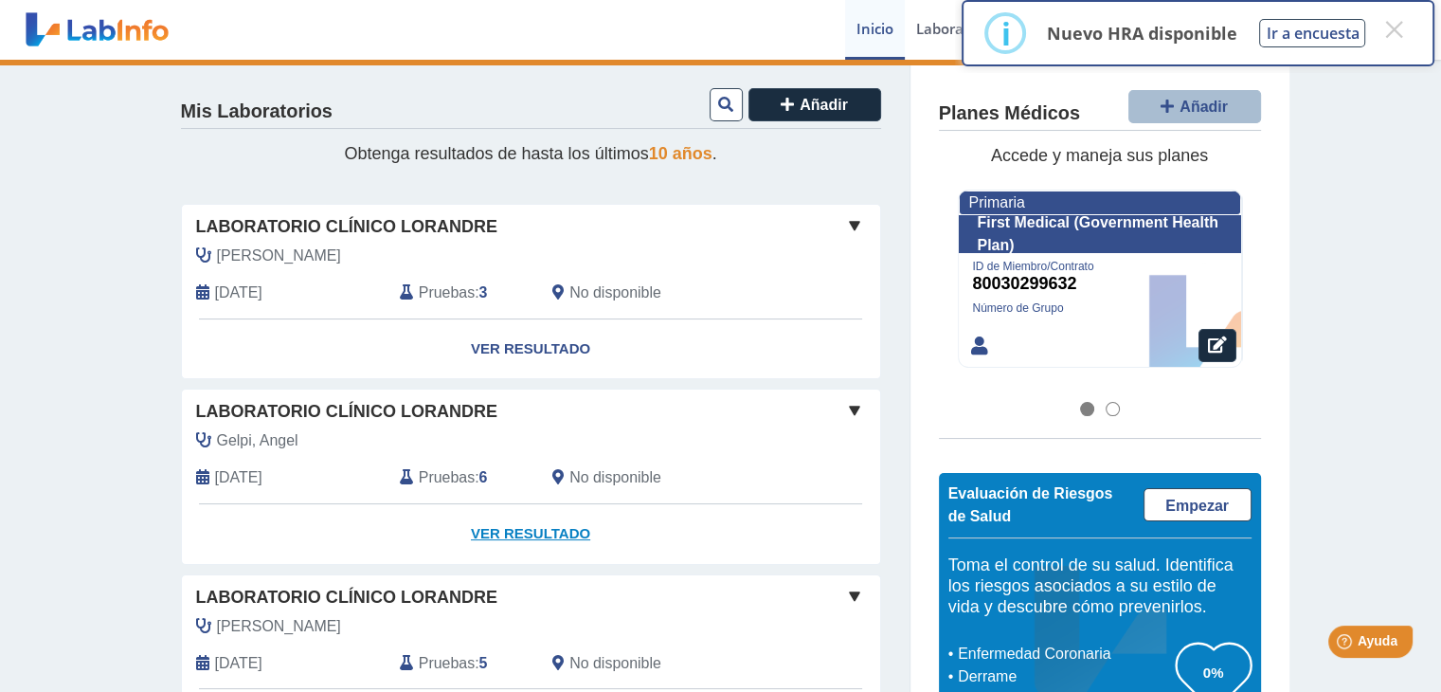
click at [522, 531] on link "Ver Resultado" at bounding box center [531, 534] width 698 height 60
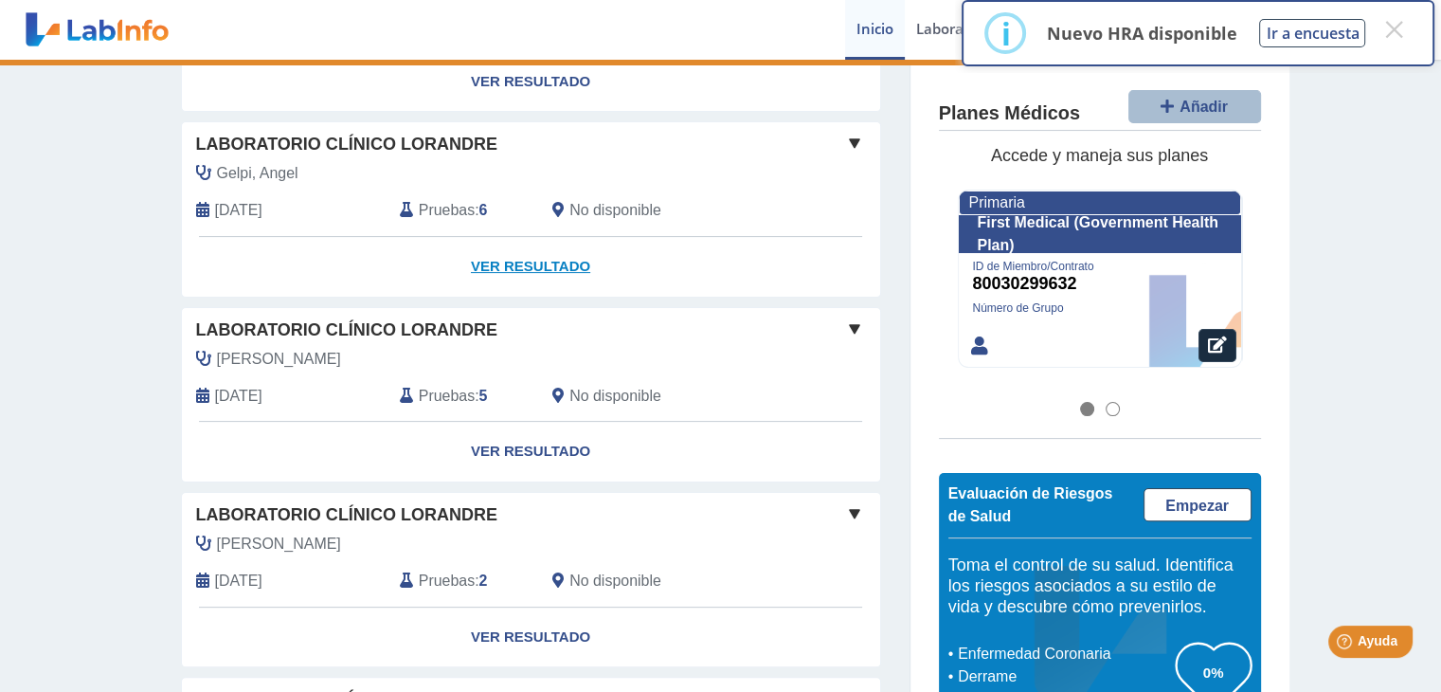
scroll to position [472, 0]
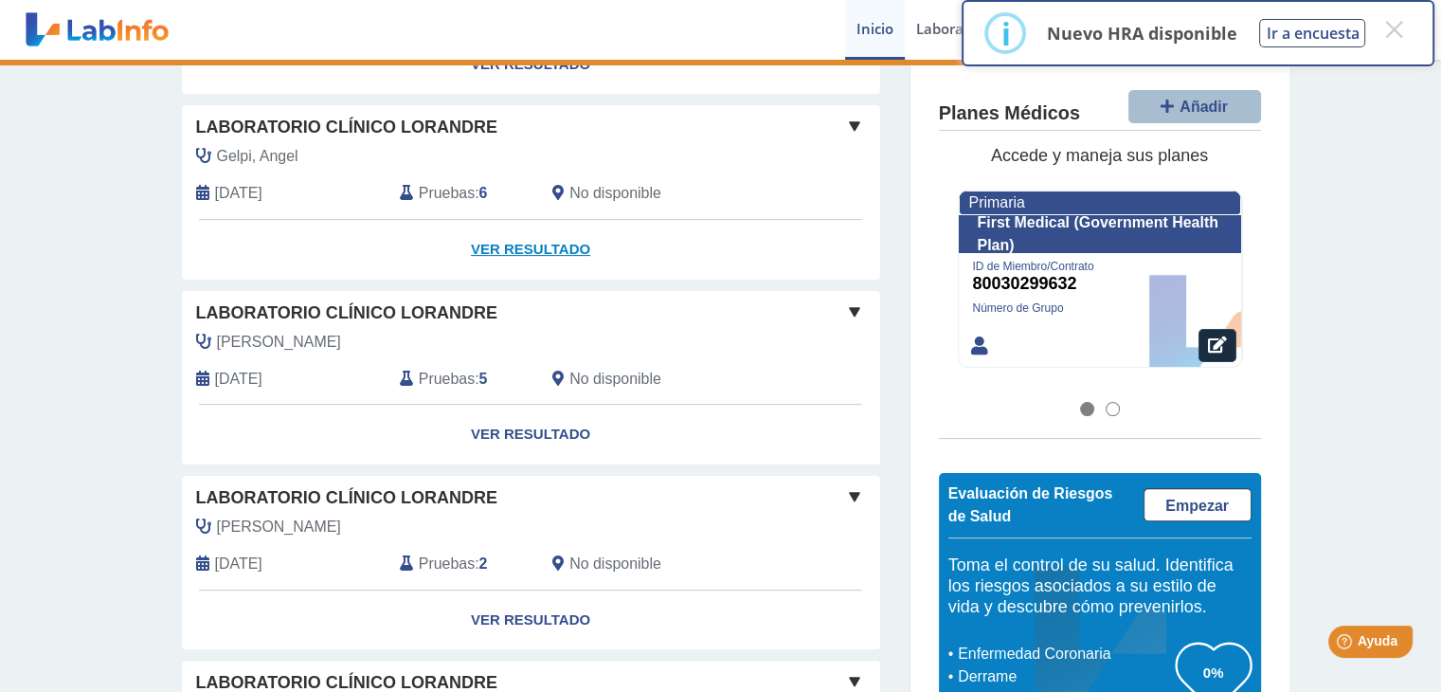
click at [517, 257] on link "Ver Resultado" at bounding box center [531, 250] width 698 height 60
click at [327, 130] on span "Laboratorio Clínico Lorandre" at bounding box center [346, 128] width 301 height 26
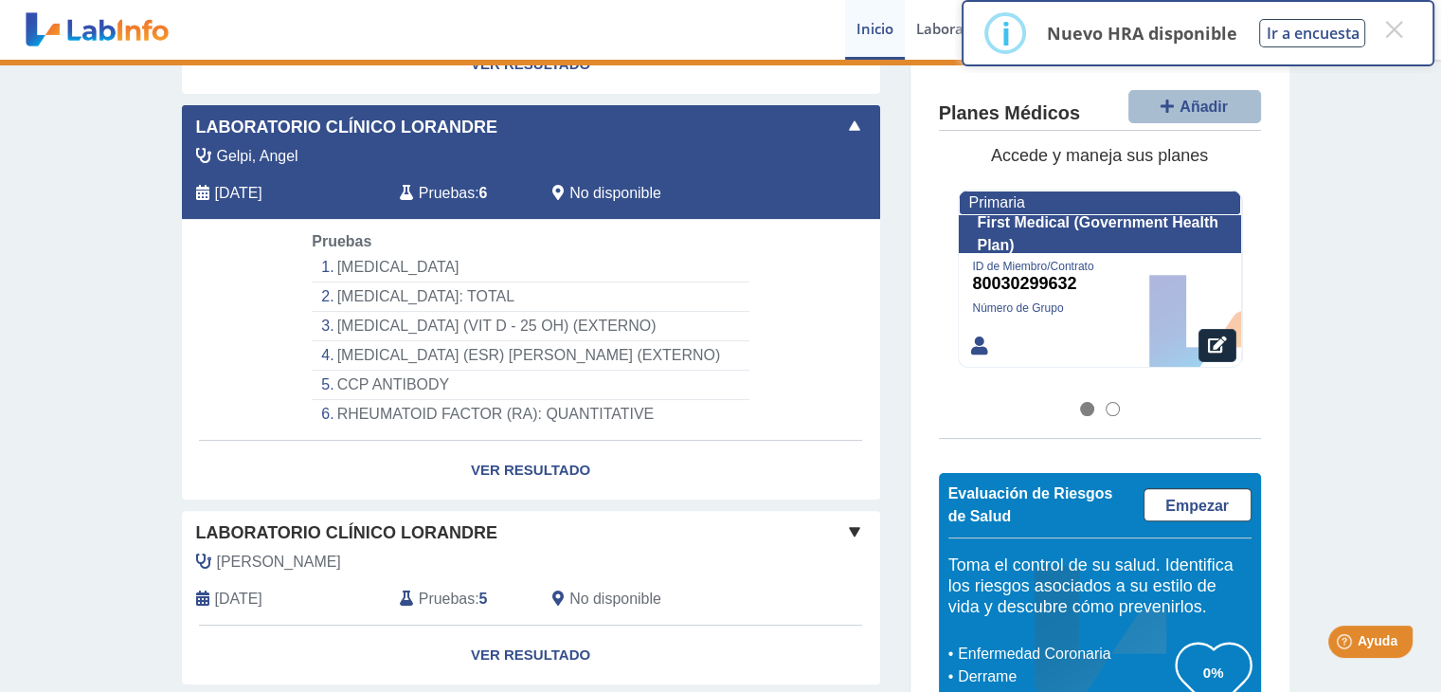
click at [374, 263] on li "[MEDICAL_DATA]" at bounding box center [530, 267] width 437 height 29
click at [360, 253] on li "[MEDICAL_DATA]" at bounding box center [530, 267] width 437 height 29
click at [360, 254] on li "[MEDICAL_DATA]" at bounding box center [530, 267] width 437 height 29
click at [362, 285] on li "[MEDICAL_DATA]: TOTAL" at bounding box center [530, 296] width 437 height 29
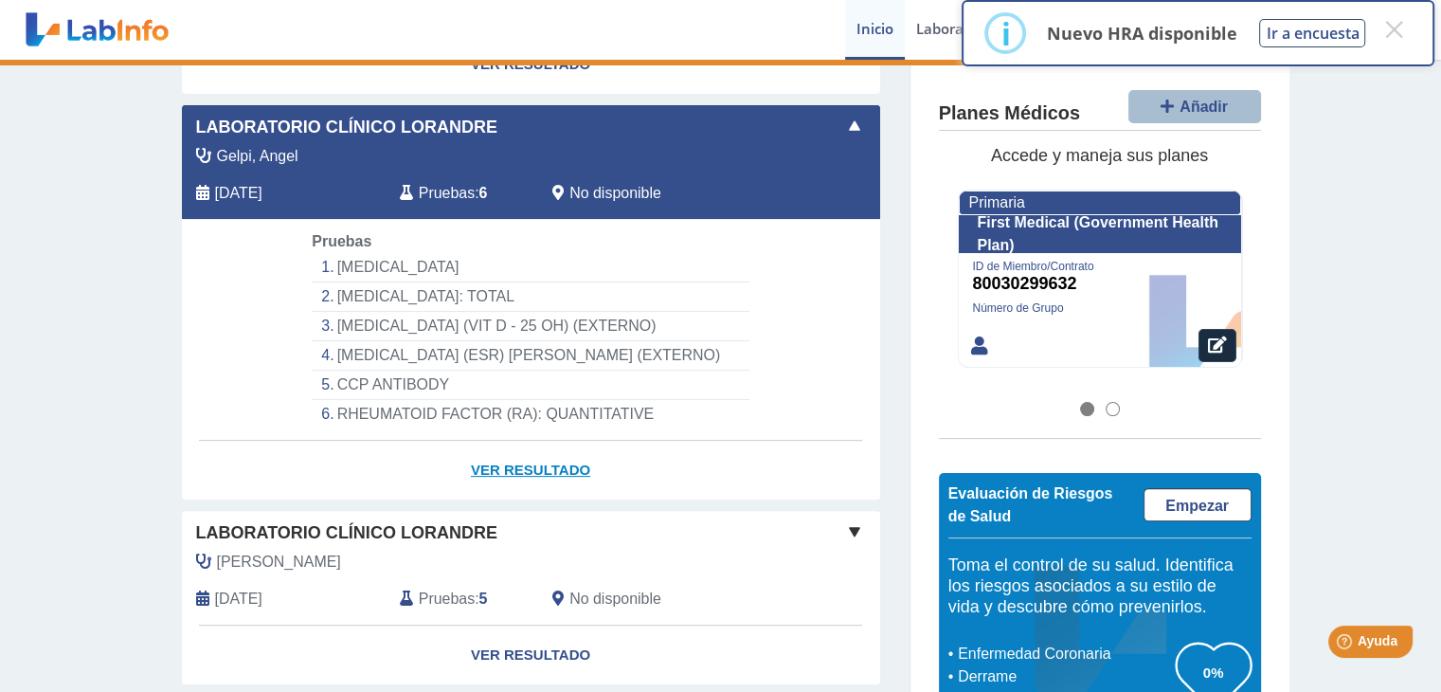
click at [496, 460] on link "Ver Resultado" at bounding box center [531, 471] width 698 height 60
click at [417, 342] on li "[MEDICAL_DATA] (ESR) [PERSON_NAME] (EXTERNO)" at bounding box center [530, 355] width 437 height 29
click at [411, 341] on li "[MEDICAL_DATA] (ESR) [PERSON_NAME] (EXTERNO)" at bounding box center [530, 355] width 437 height 29
click at [326, 130] on span "Laboratorio Clínico Lorandre" at bounding box center [346, 128] width 301 height 26
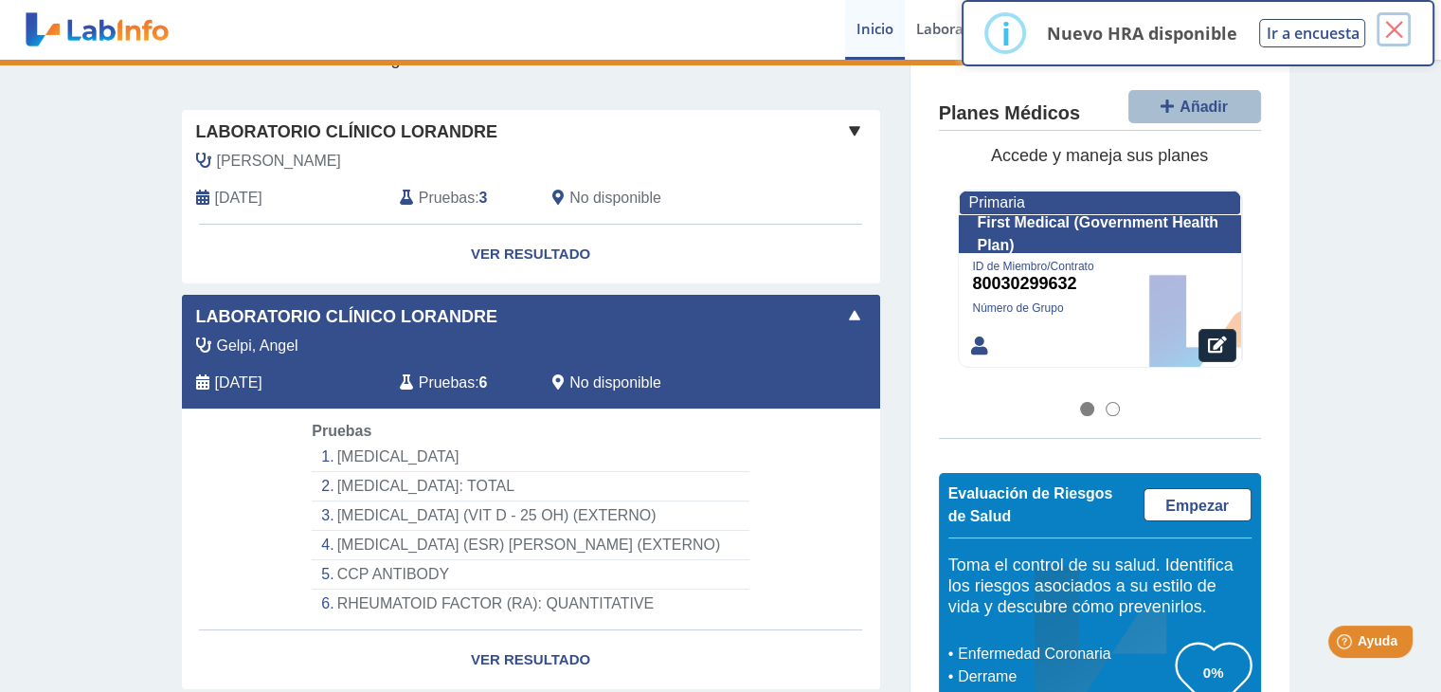
click at [1400, 31] on button "×" at bounding box center [1394, 29] width 34 height 34
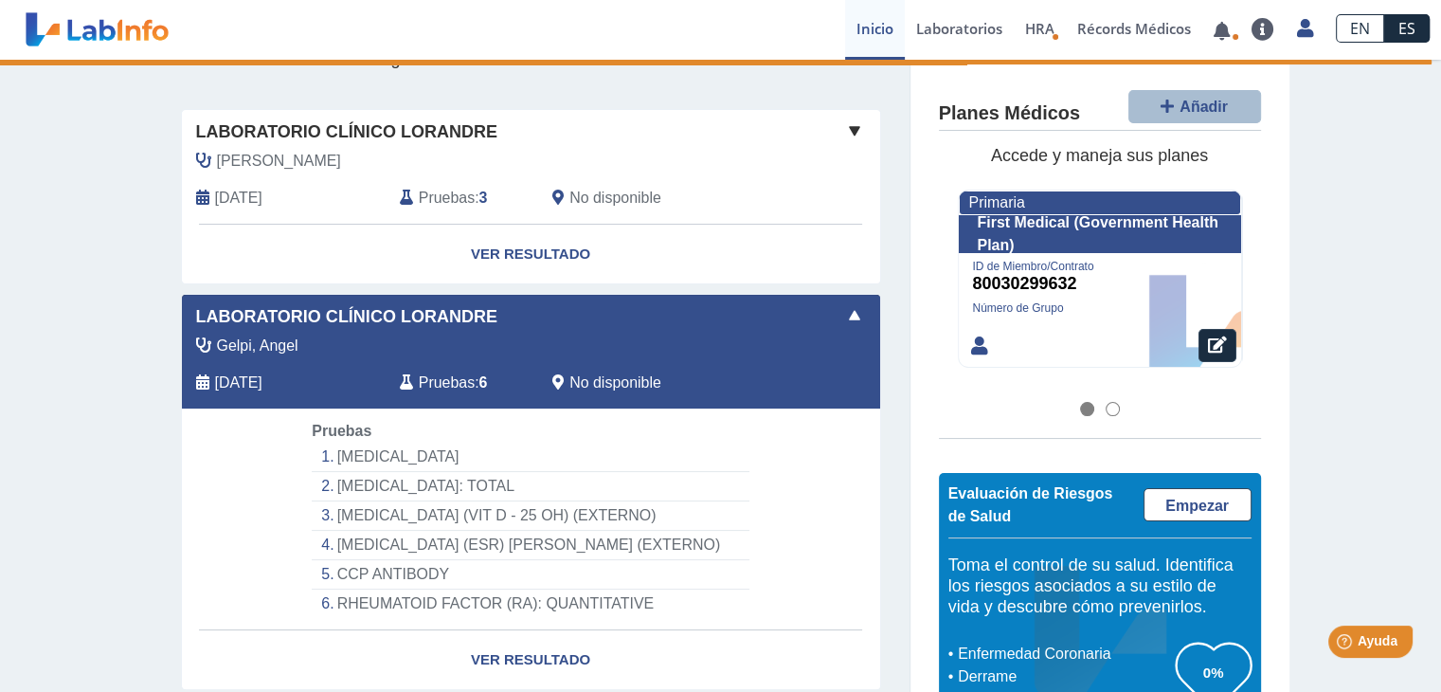
click at [355, 447] on li "[MEDICAL_DATA]" at bounding box center [530, 456] width 437 height 29
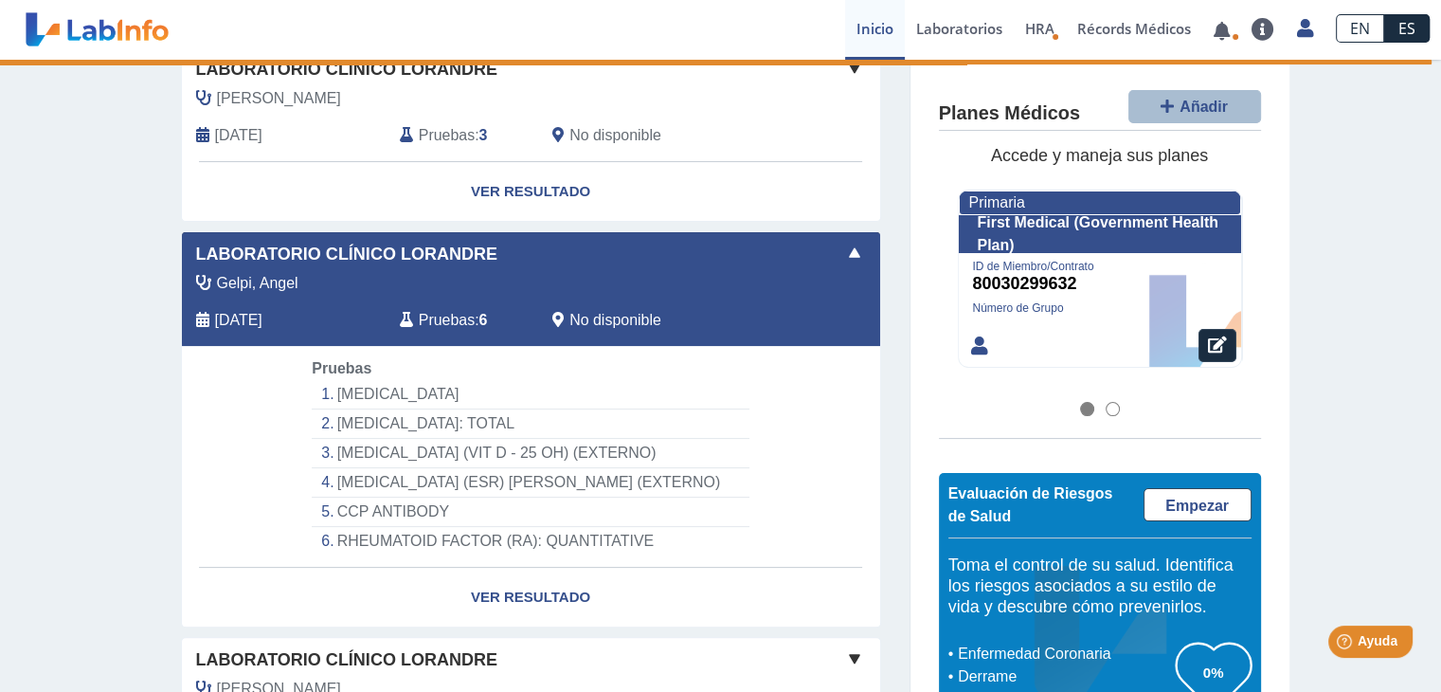
scroll to position [377, 0]
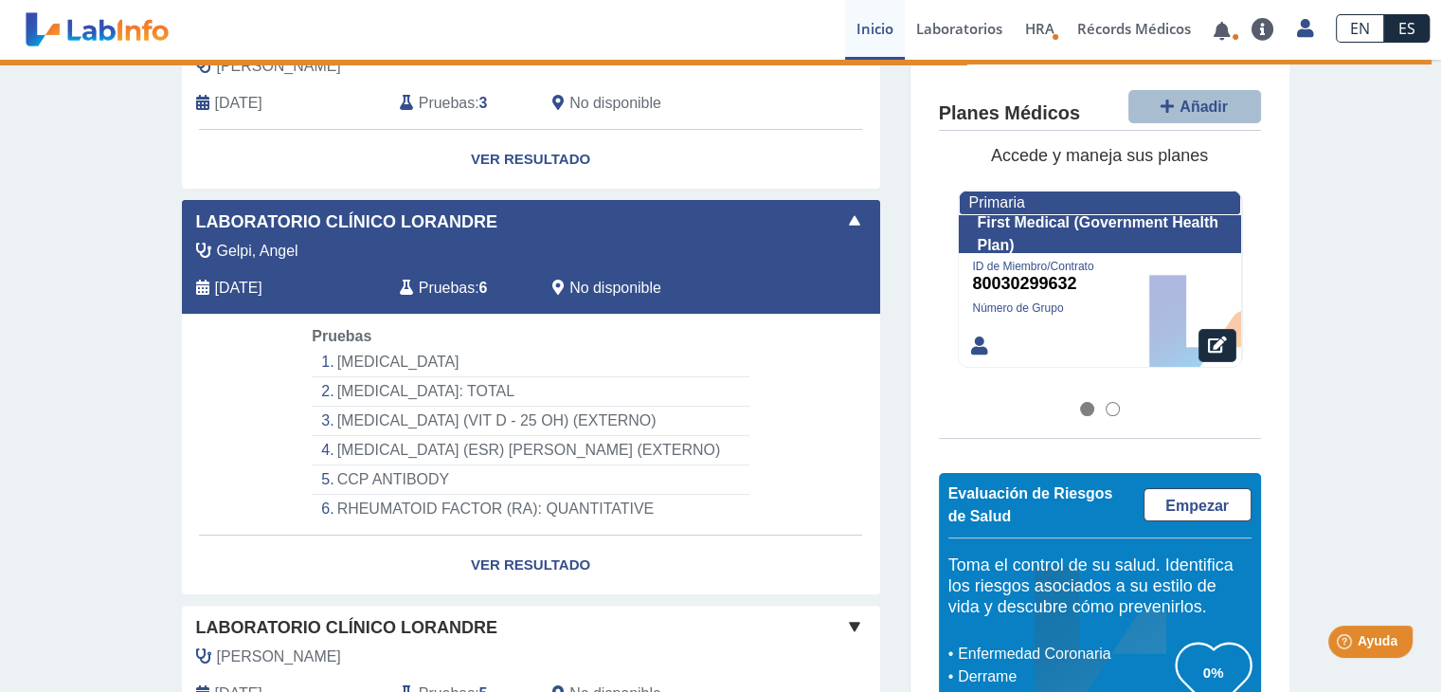
click at [387, 483] on li "CCP ANTIBODY" at bounding box center [530, 479] width 437 height 29
click at [262, 273] on div "Gelpi, Angel [DATE] Pruebas : 6 No disponible" at bounding box center [488, 277] width 640 height 74
click at [264, 223] on span "Laboratorio Clínico Lorandre" at bounding box center [346, 222] width 301 height 26
click at [419, 481] on li "CCP ANTIBODY" at bounding box center [530, 479] width 437 height 29
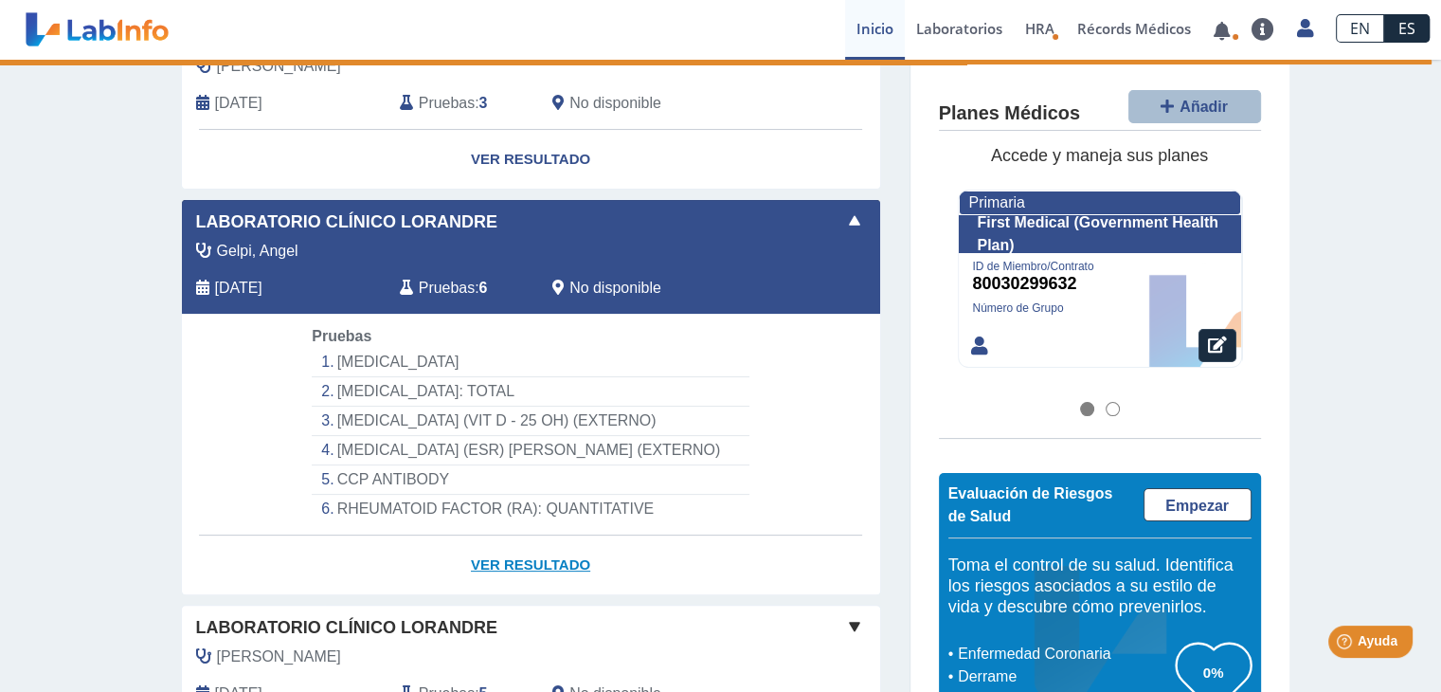
click at [532, 555] on link "Ver Resultado" at bounding box center [531, 565] width 698 height 60
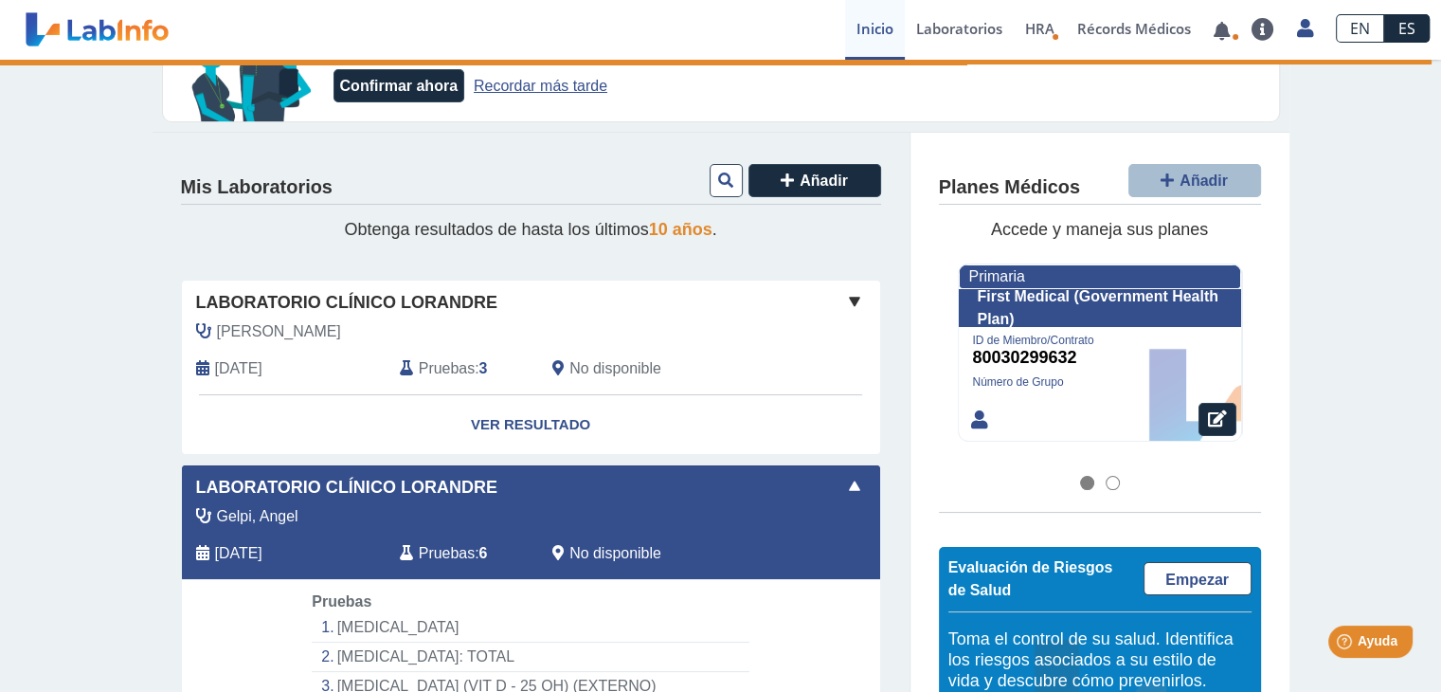
scroll to position [93, 0]
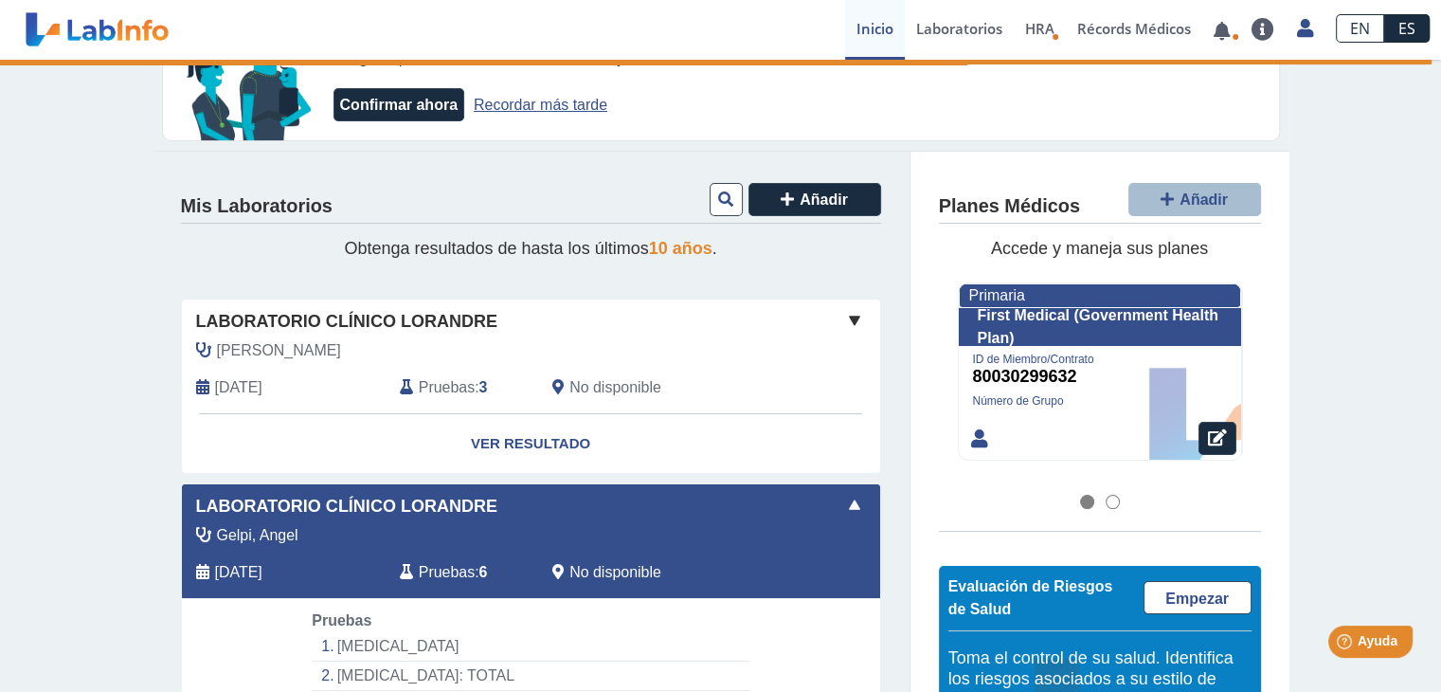
click at [358, 524] on div "Gelpi, Angel" at bounding box center [488, 535] width 612 height 23
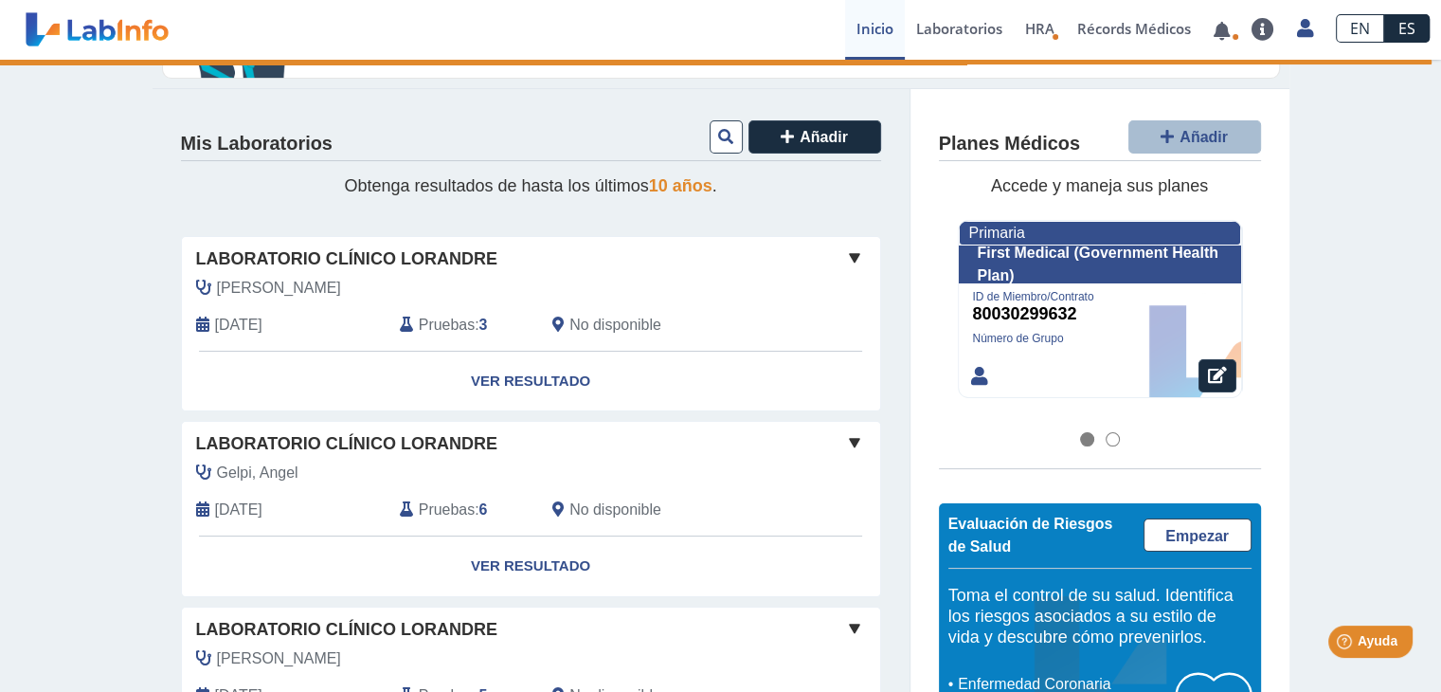
scroll to position [188, 0]
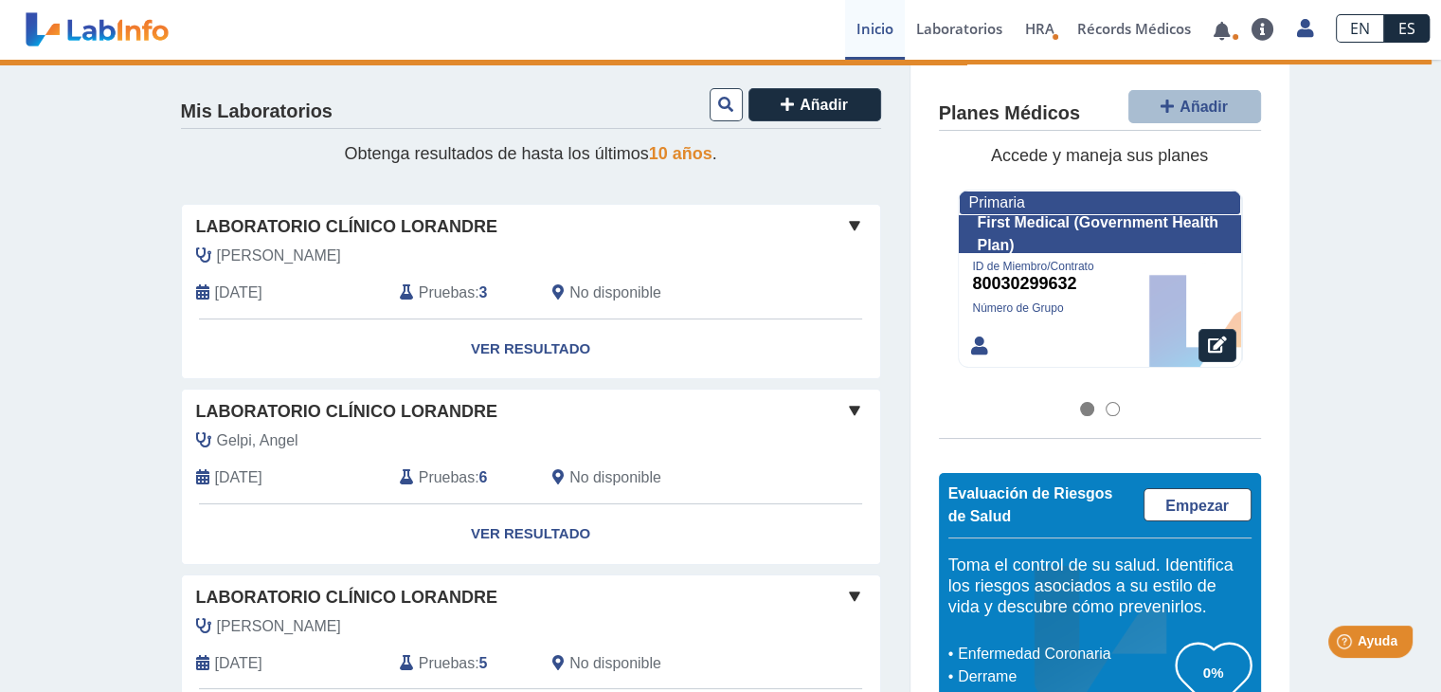
click at [349, 415] on span "Laboratorio Clínico Lorandre" at bounding box center [346, 412] width 301 height 26
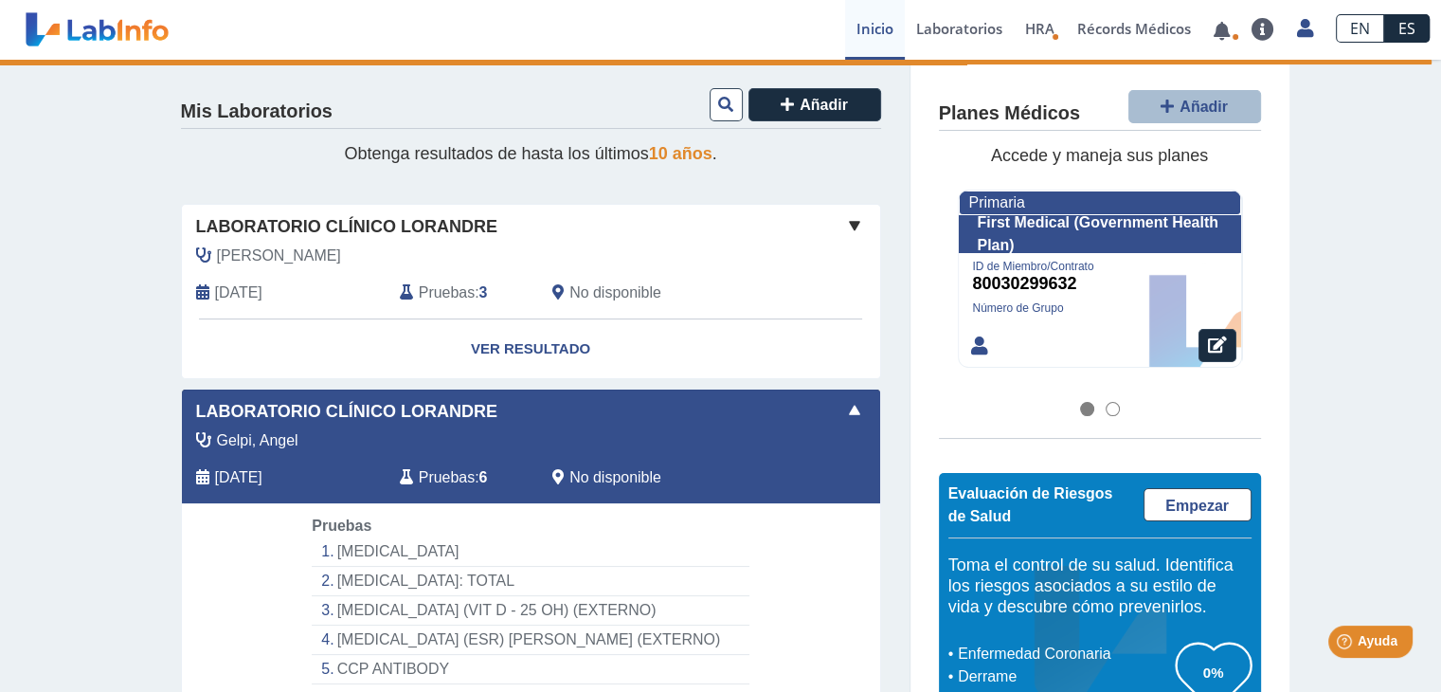
scroll to position [282, 0]
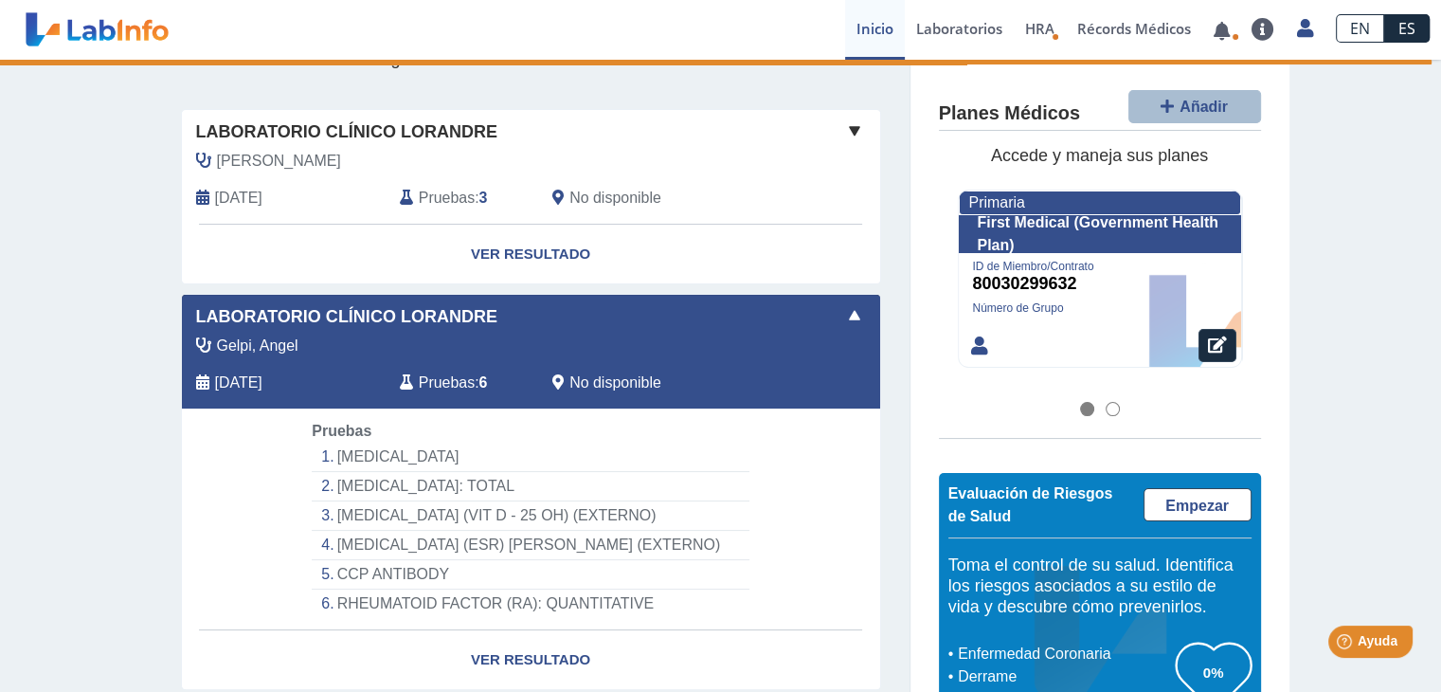
click at [371, 463] on li "[MEDICAL_DATA]" at bounding box center [530, 456] width 437 height 29
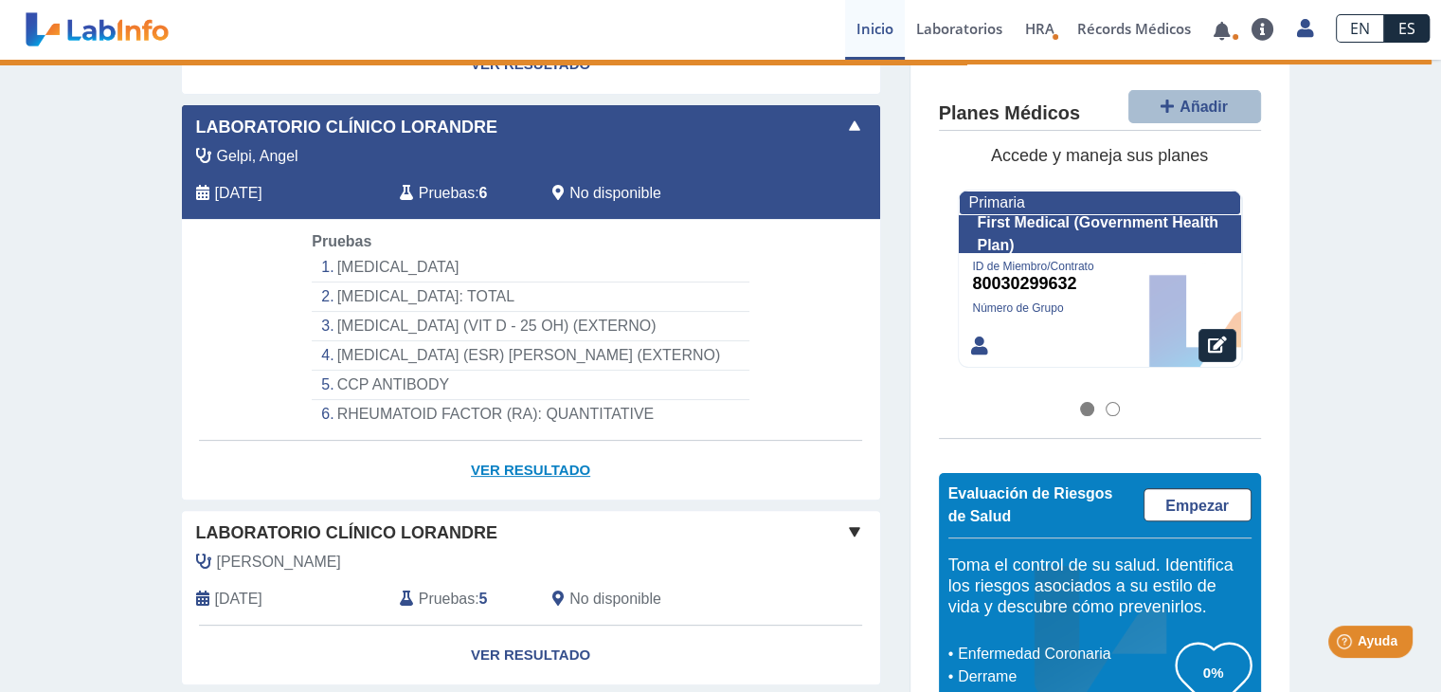
click at [554, 463] on link "Ver Resultado" at bounding box center [531, 471] width 698 height 60
click at [392, 182] on div "Pruebas : 6" at bounding box center [462, 193] width 153 height 23
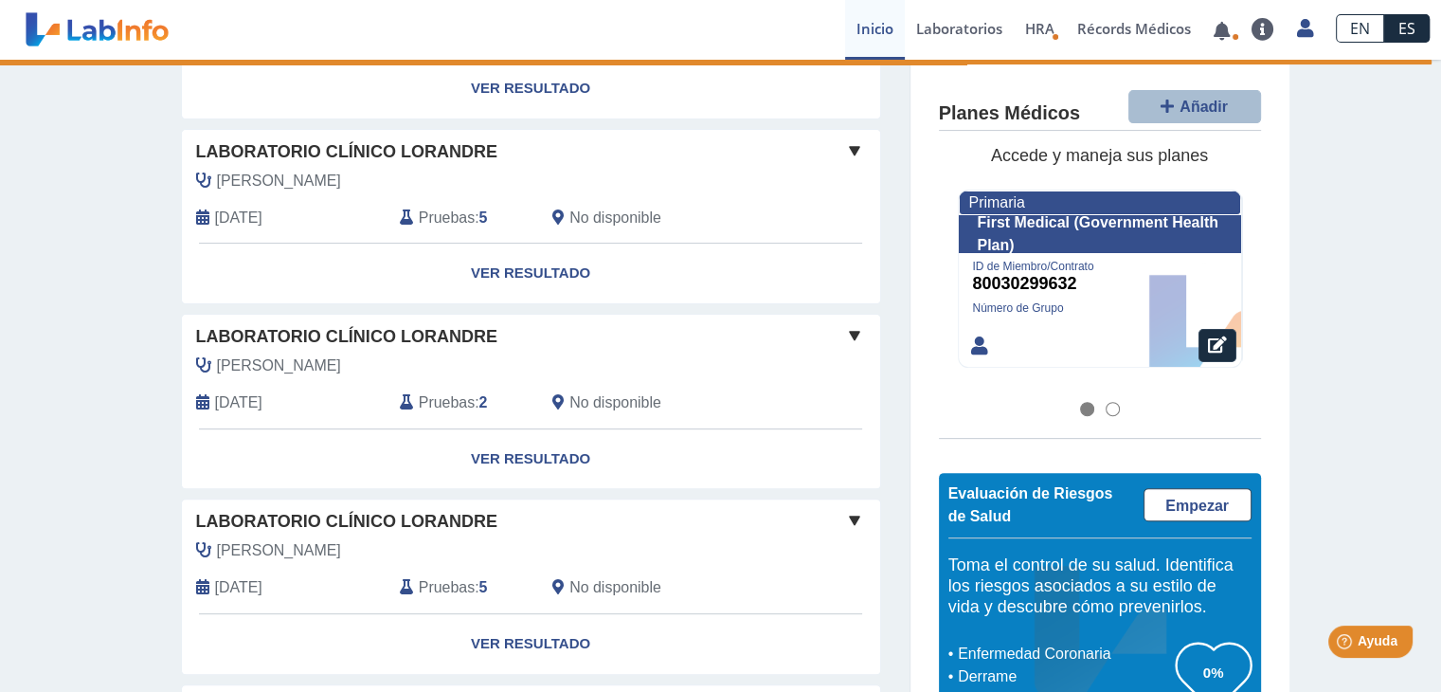
scroll to position [567, 0]
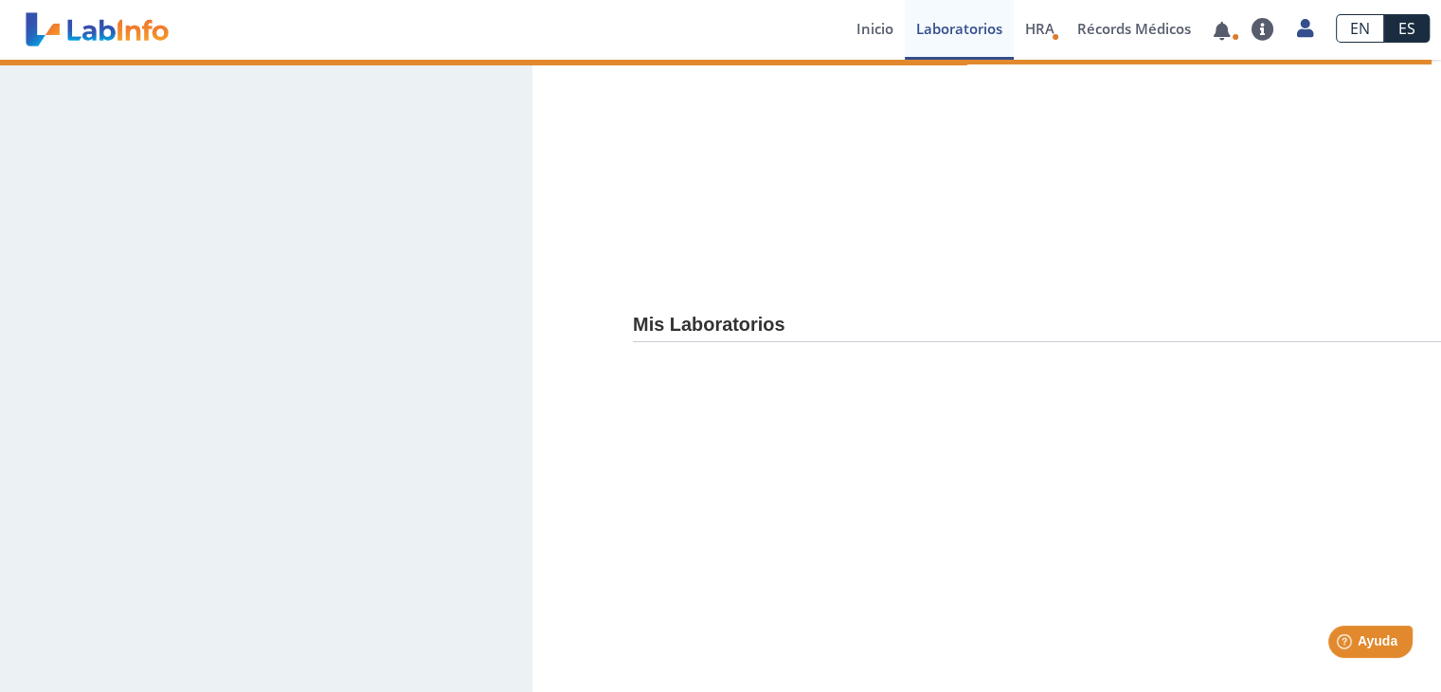
select select "*********"
